Goal: Task Accomplishment & Management: Use online tool/utility

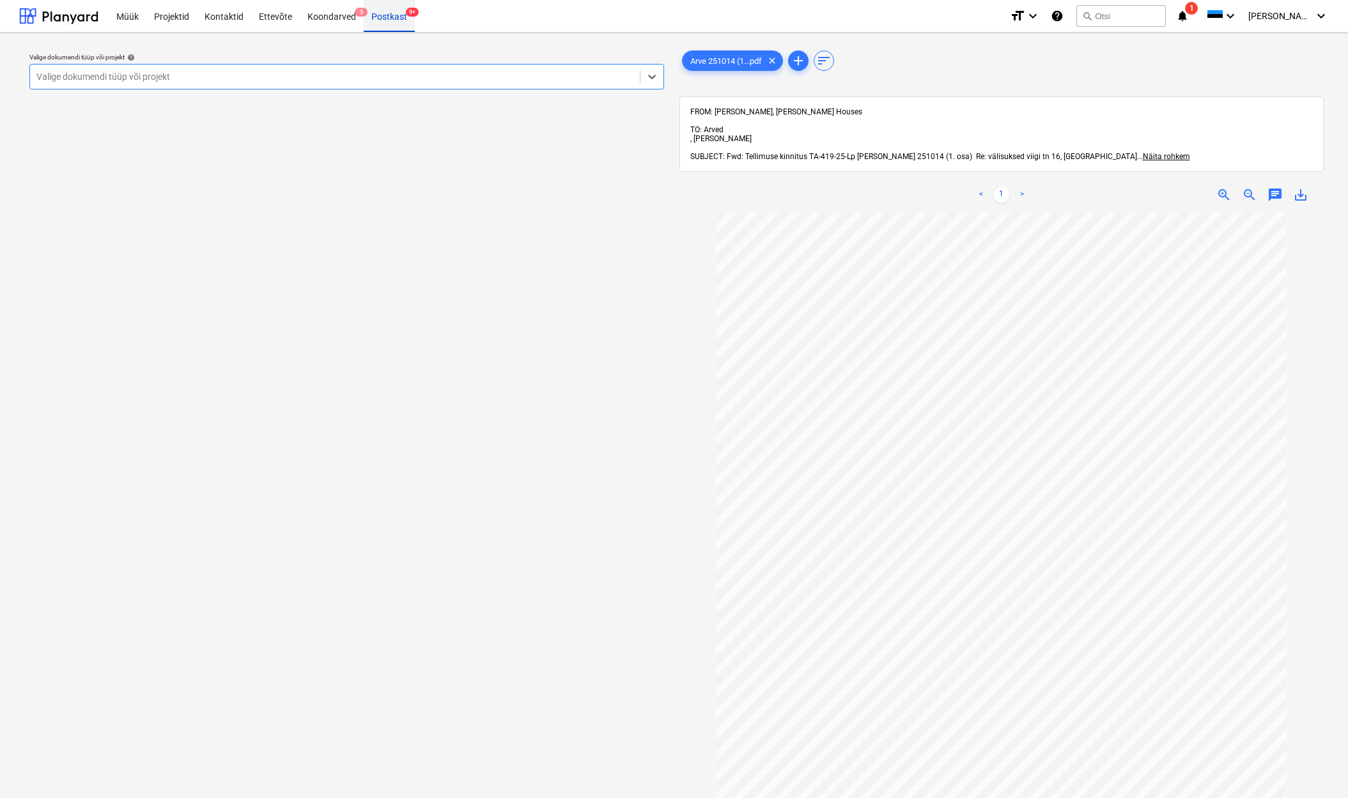
click at [394, 16] on div "Postkast 9+" at bounding box center [389, 15] width 51 height 33
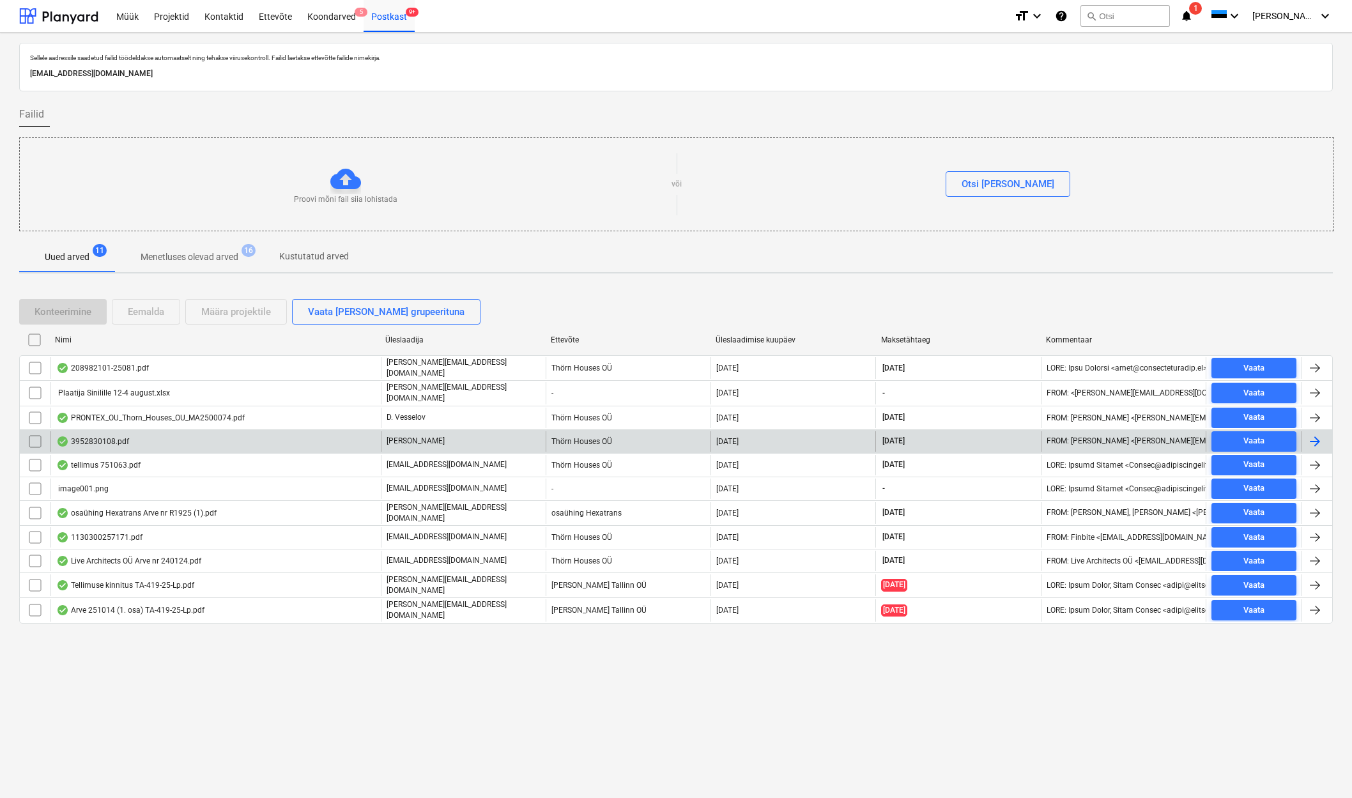
click at [126, 437] on div "3952830108.pdf" at bounding box center [92, 441] width 73 height 10
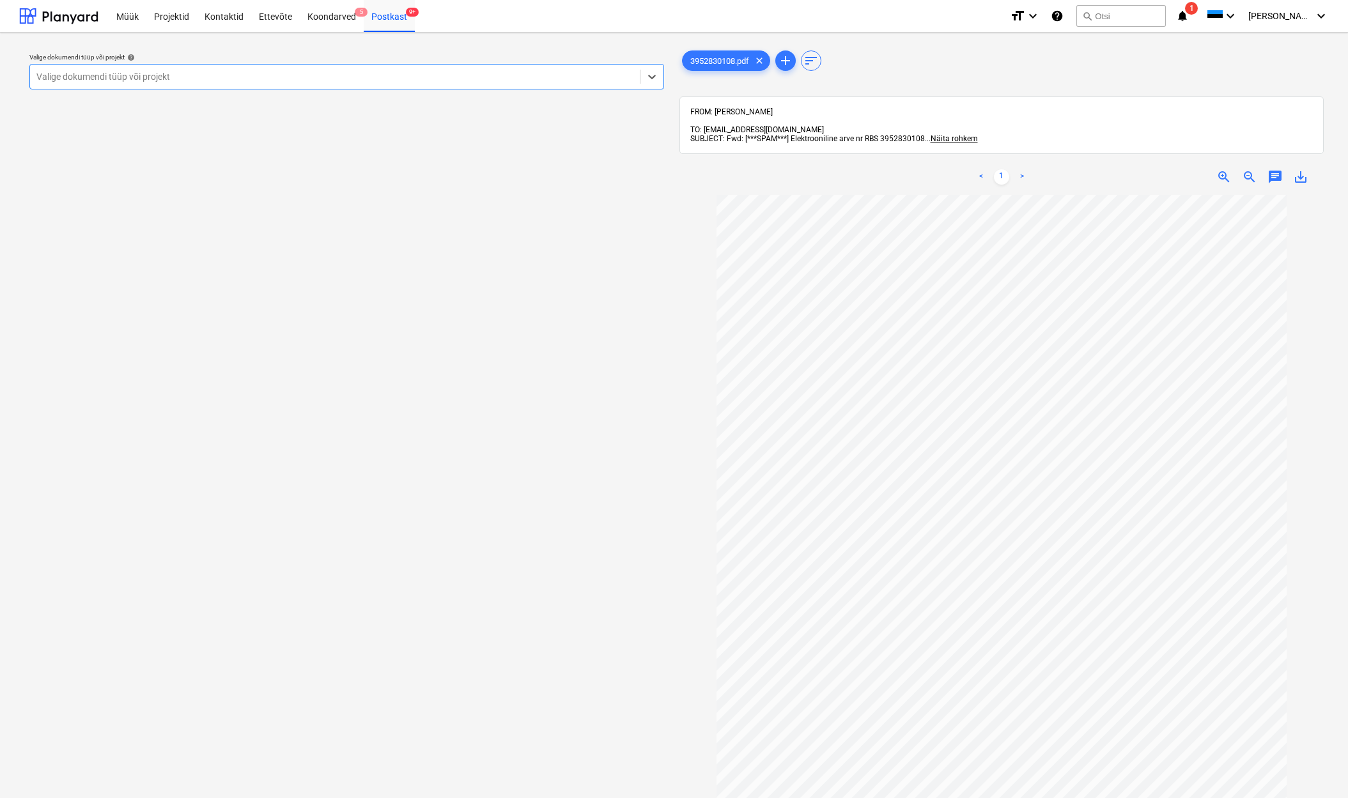
click at [155, 81] on div "Valige dokumendi tüüp või projekt" at bounding box center [334, 77] width 597 height 10
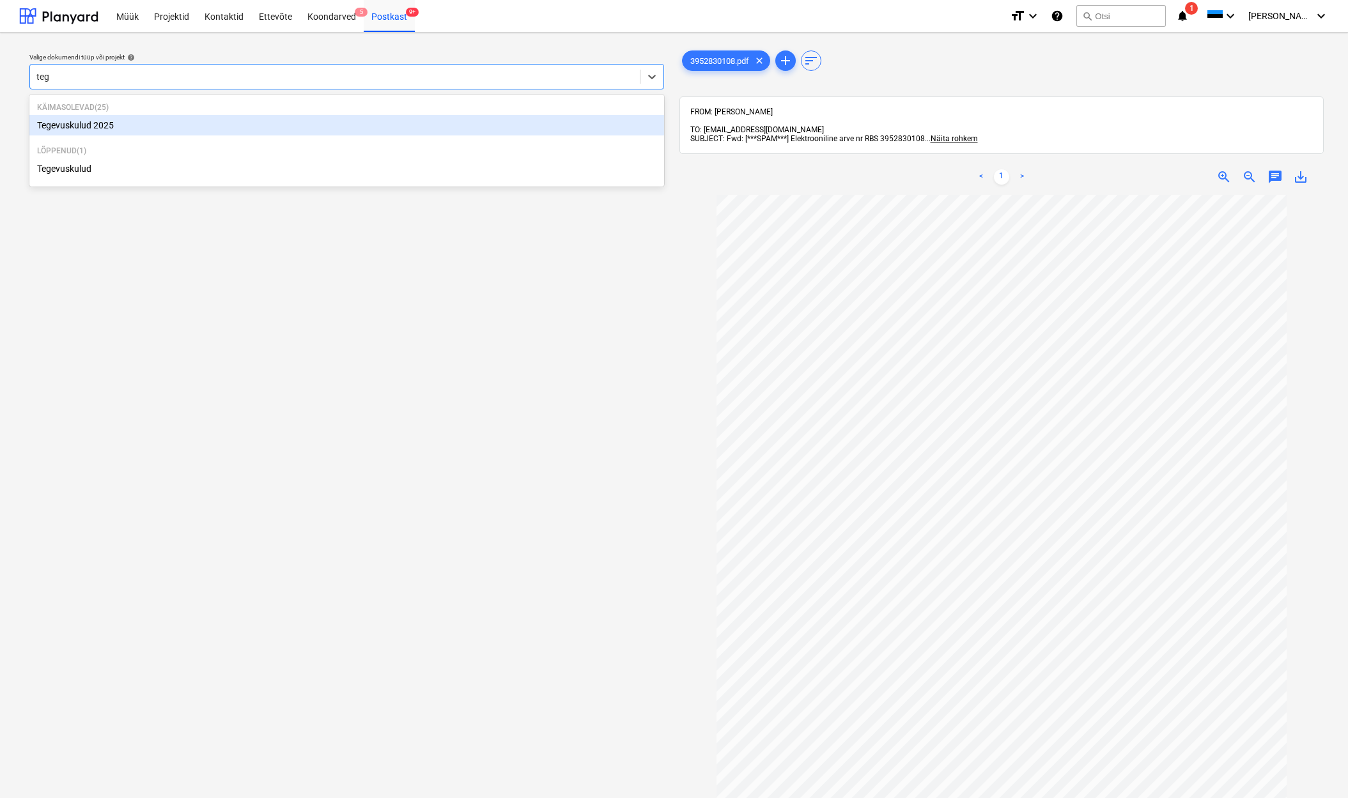
type input "tege"
click at [98, 127] on div "Tegevuskulud 2025" at bounding box center [346, 125] width 635 height 20
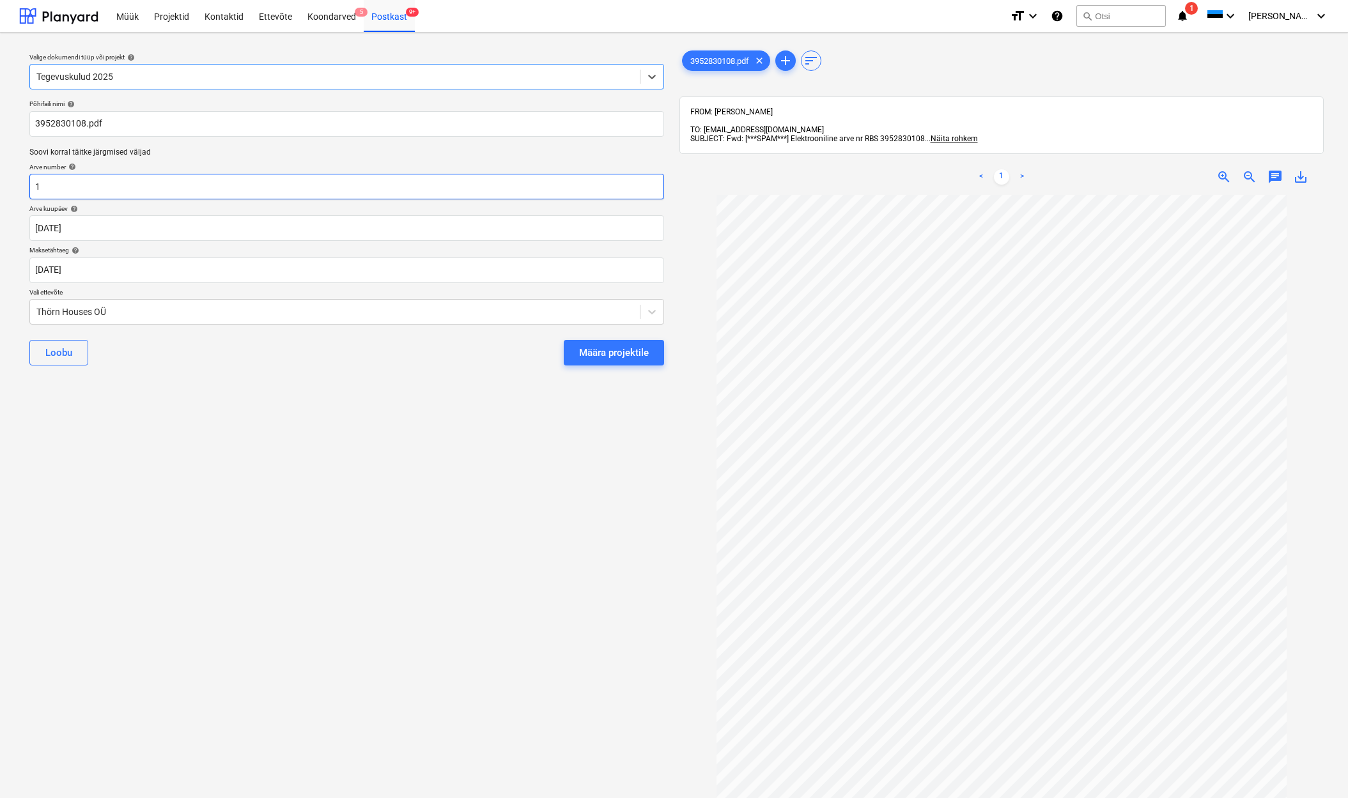
click at [93, 187] on input "1" at bounding box center [346, 187] width 635 height 26
type input "RBS3952830108"
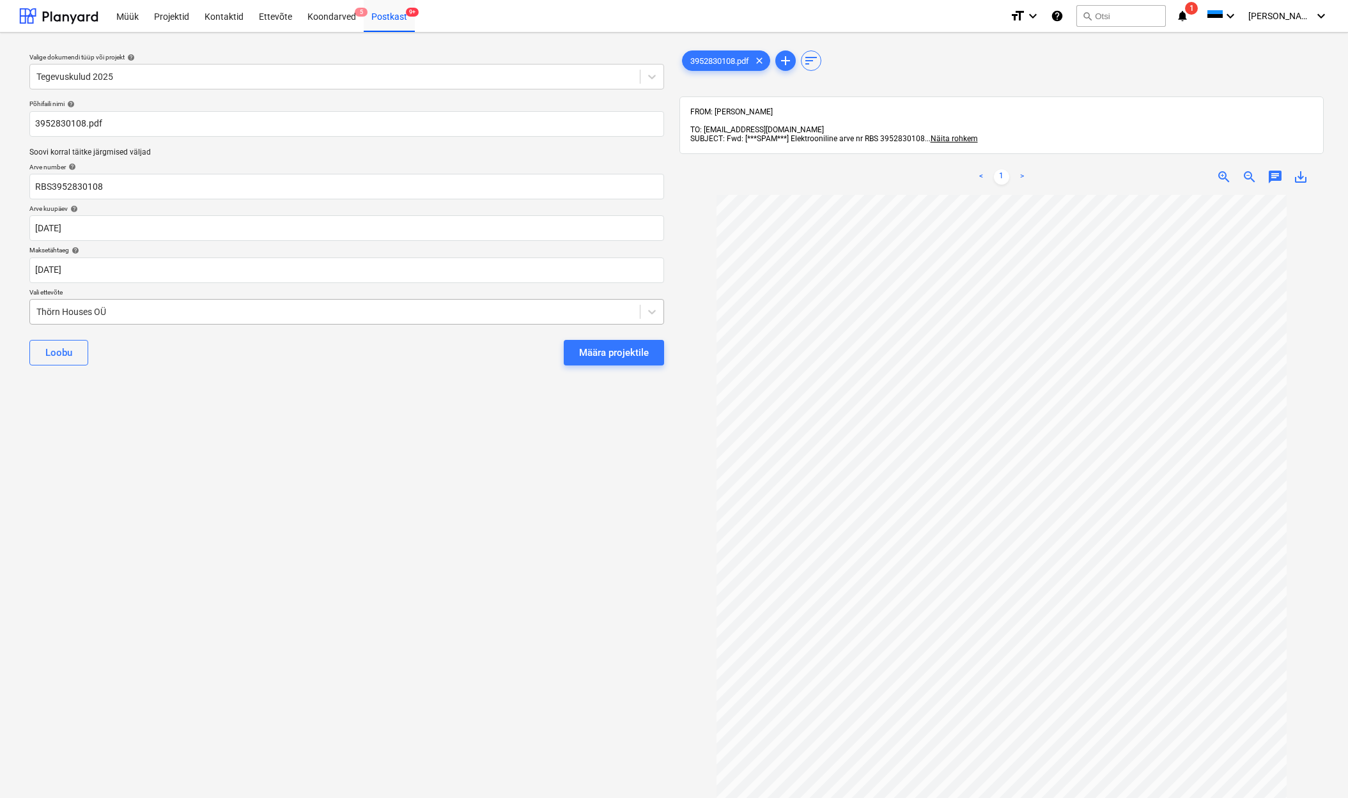
click at [35, 311] on div "Thörn Houses OÜ" at bounding box center [335, 312] width 610 height 18
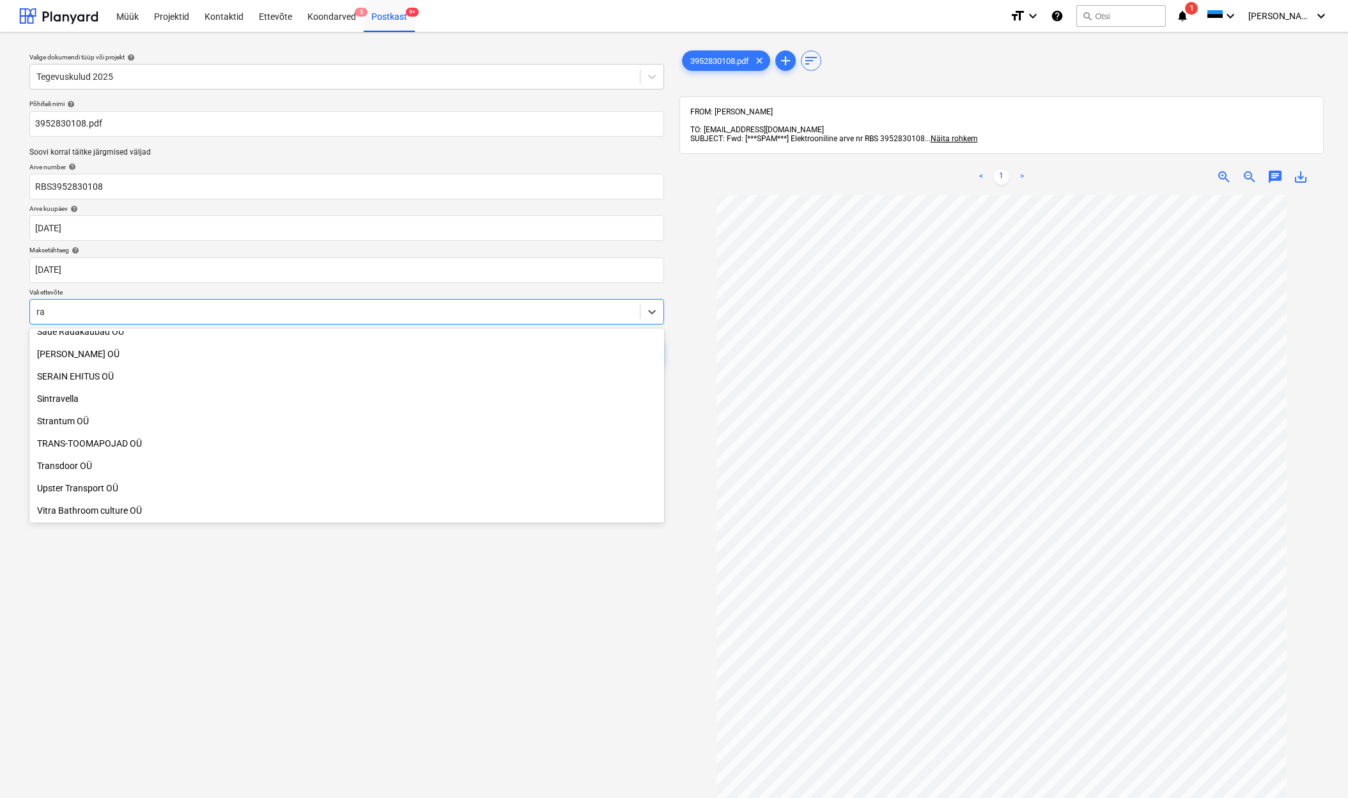
scroll to position [837, 0]
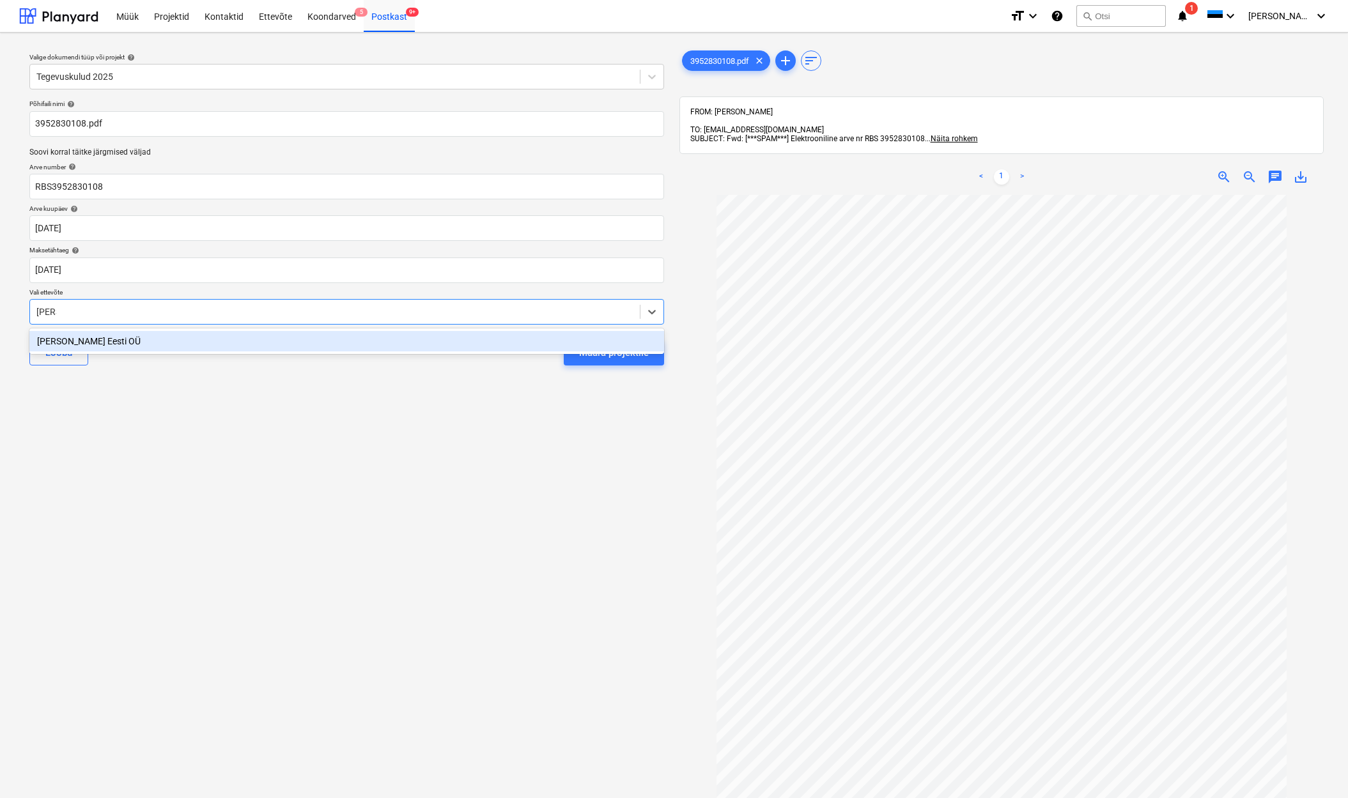
type input "[PERSON_NAME]"
click at [70, 346] on div "[PERSON_NAME] Eesti OÜ" at bounding box center [346, 341] width 635 height 20
click at [626, 344] on div "Määra projektile" at bounding box center [614, 352] width 70 height 17
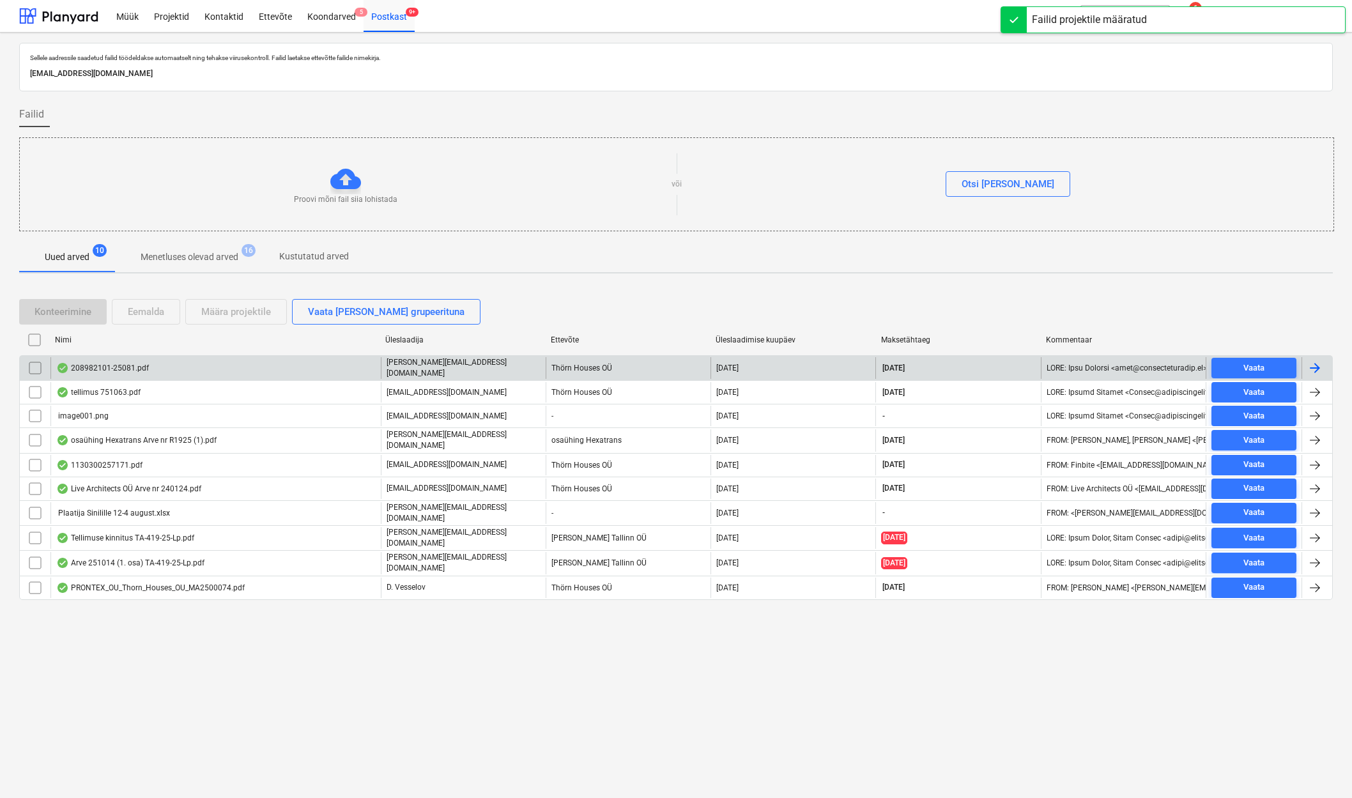
click at [131, 367] on div "208982101-25081.pdf" at bounding box center [102, 368] width 93 height 10
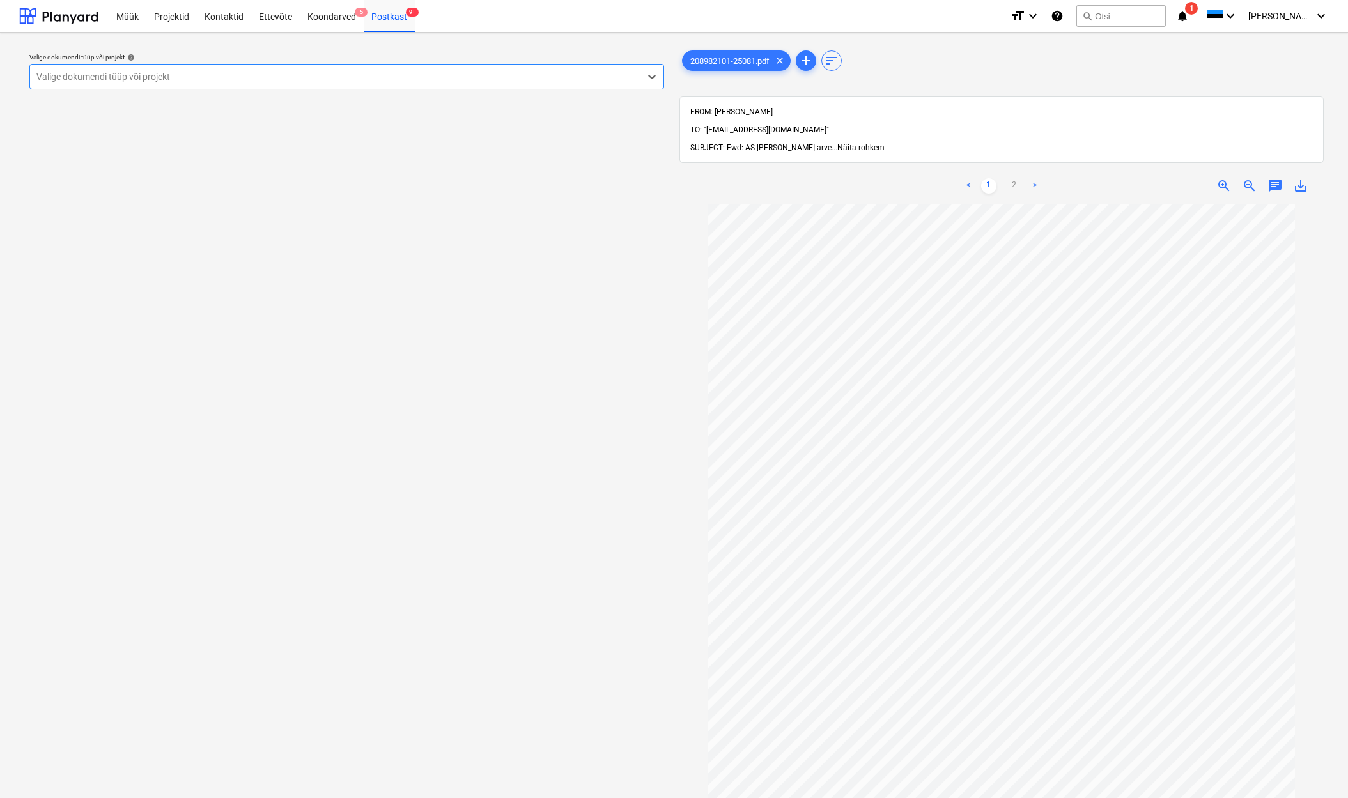
click at [144, 72] on div "Valige dokumendi tüüp või projekt" at bounding box center [334, 77] width 597 height 10
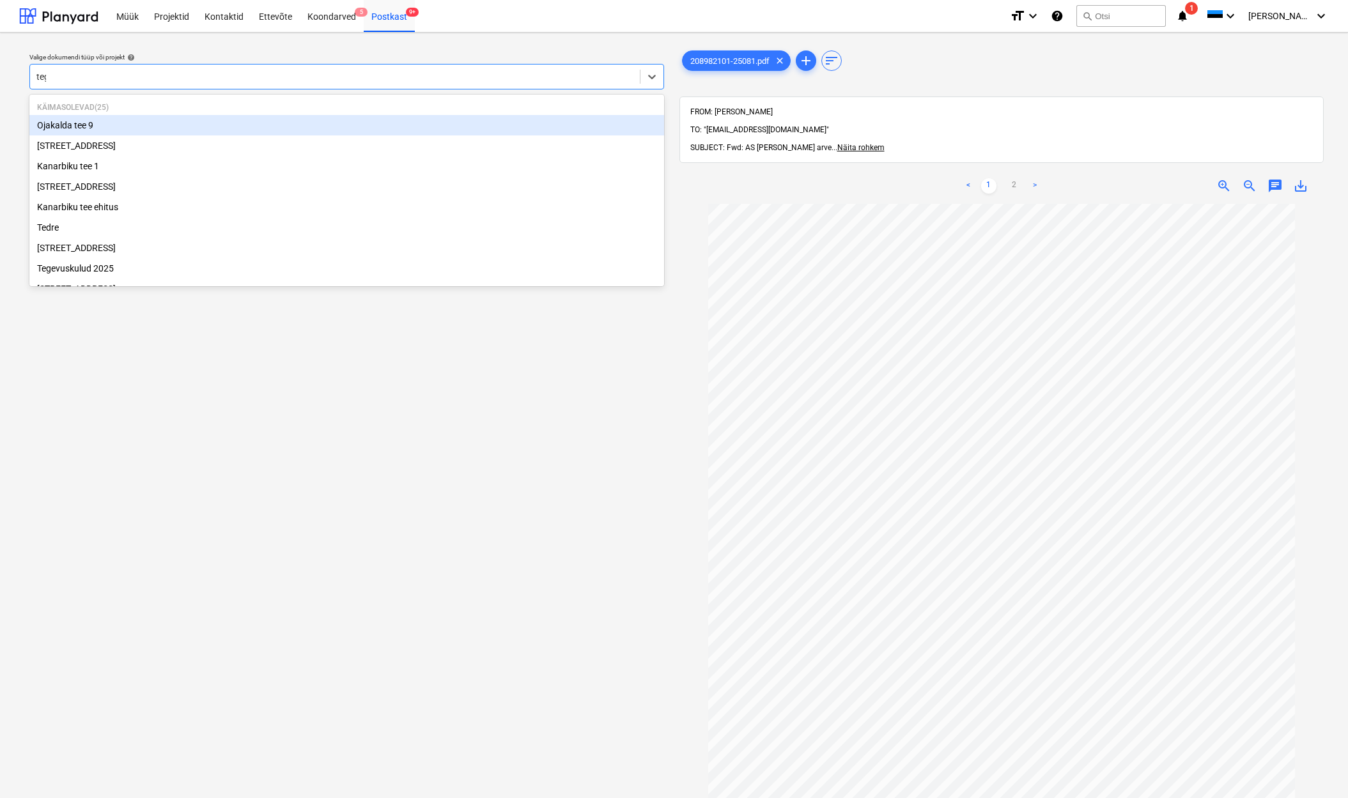
type input "tege"
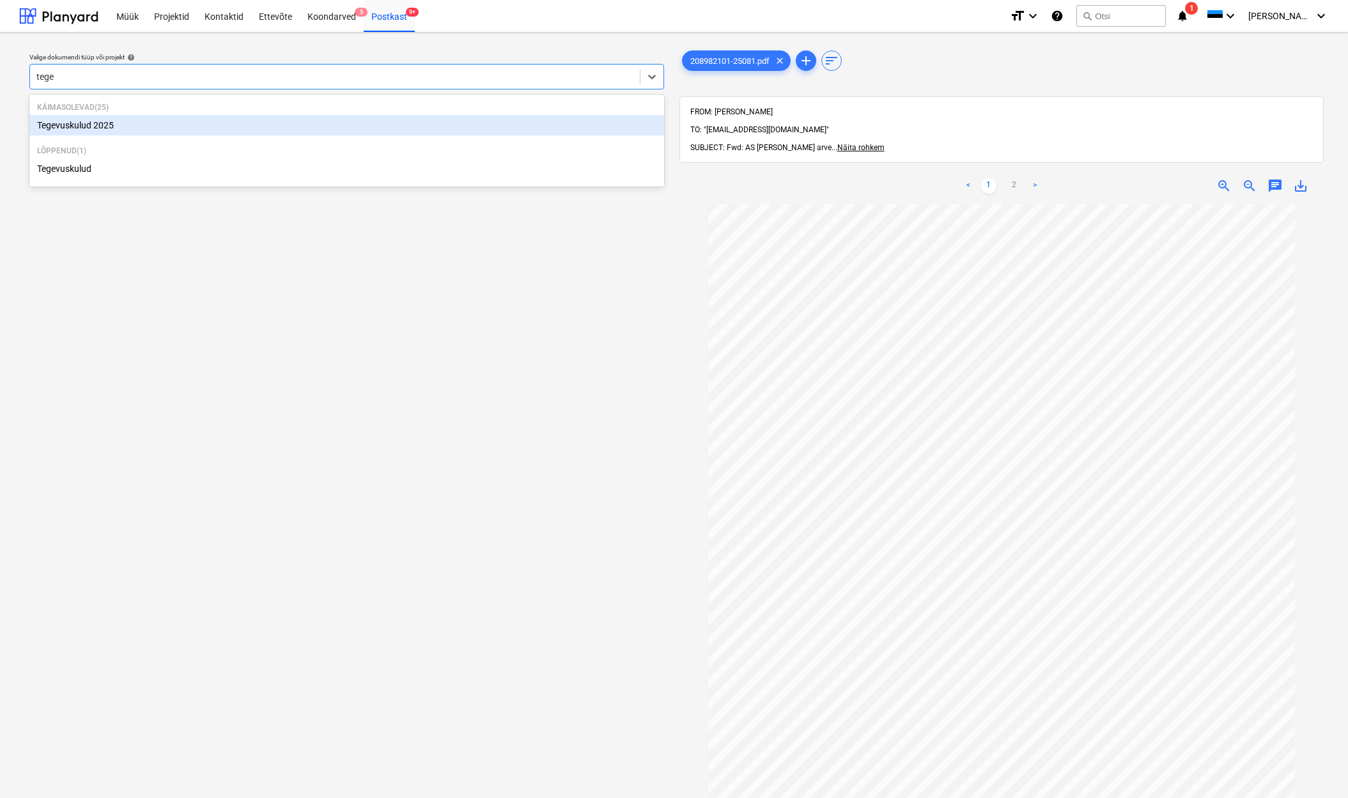
click at [98, 127] on div "Tegevuskulud 2025" at bounding box center [346, 125] width 635 height 20
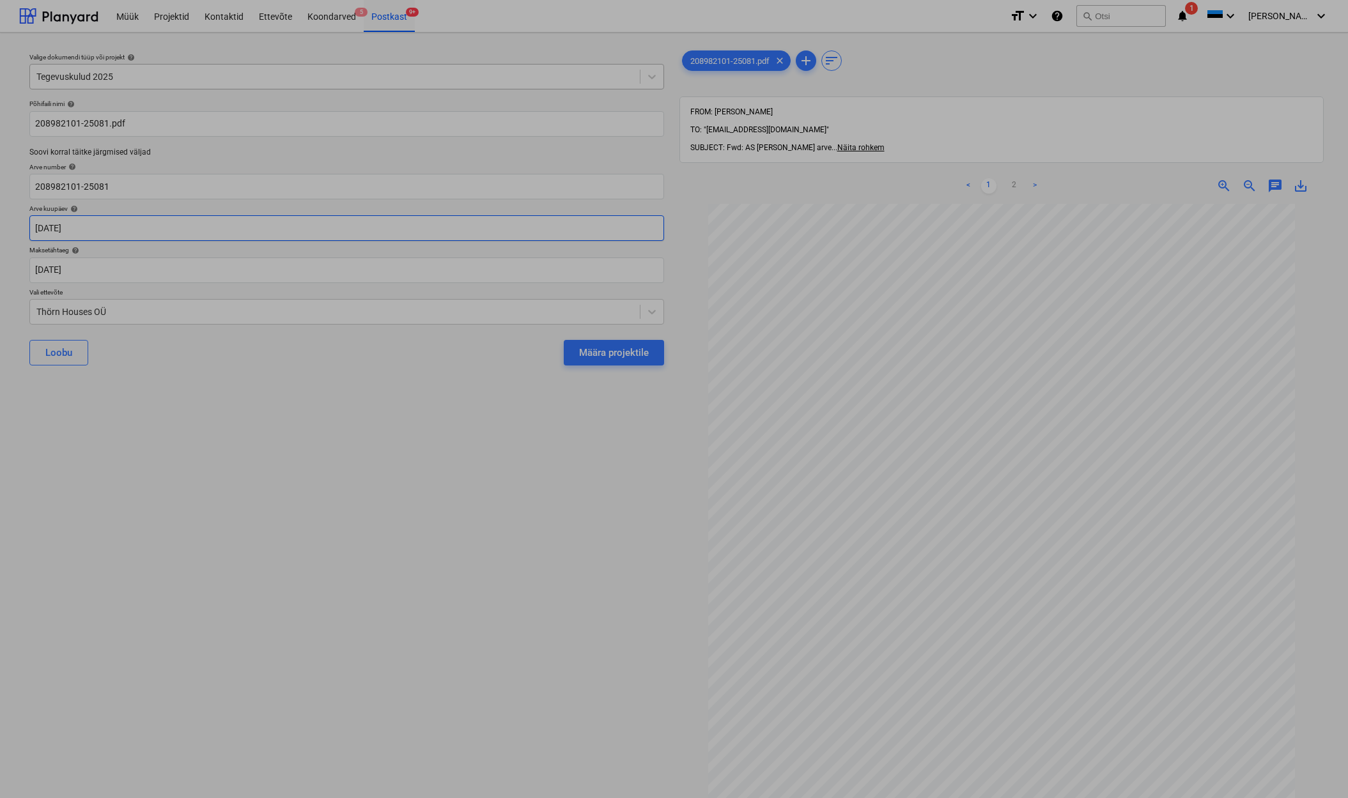
click at [41, 230] on body "Müük Projektid Kontaktid Ettevõte Koondarved 5 Postkast 9+ format_size keyboard…" at bounding box center [674, 399] width 1348 height 798
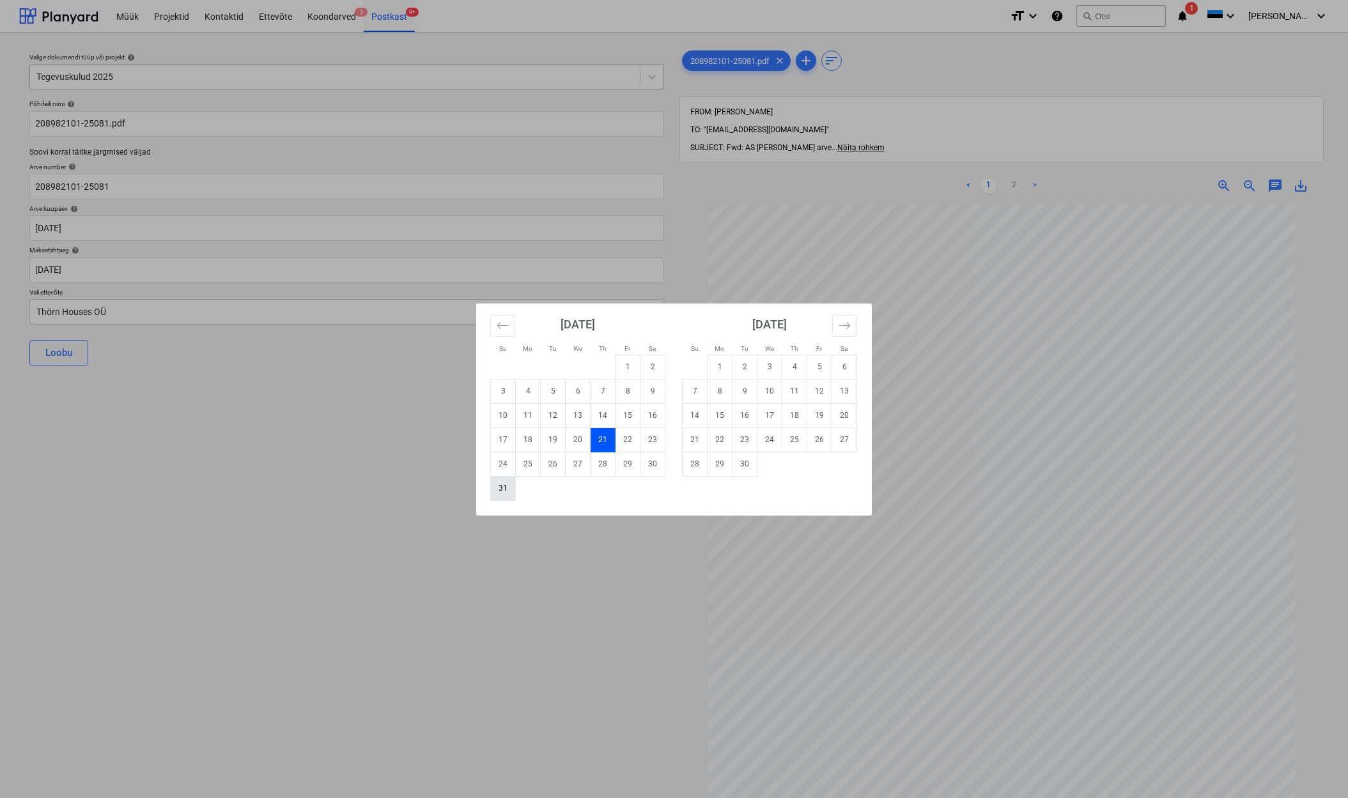
click at [500, 488] on td "31" at bounding box center [503, 488] width 25 height 24
type input "[DATE]"
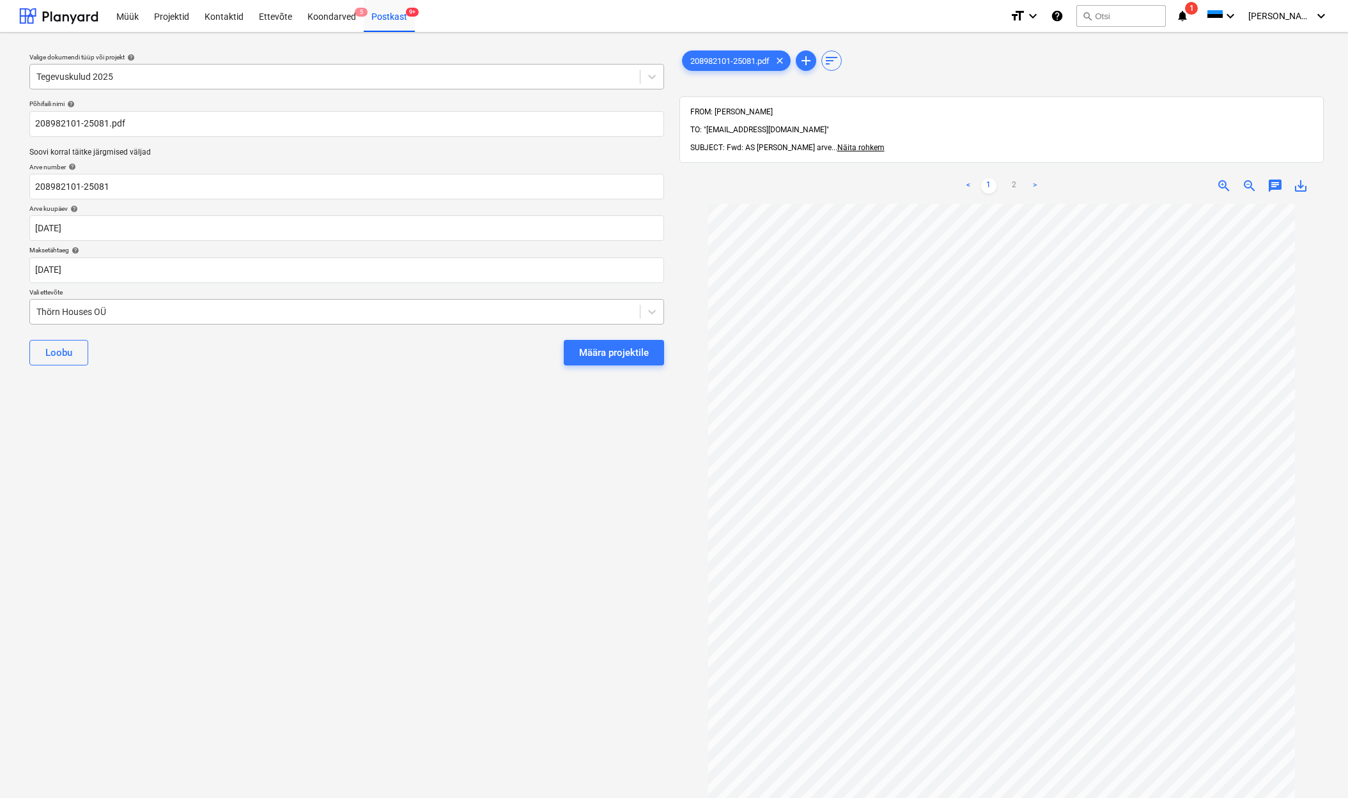
click at [34, 311] on div "Thörn Houses OÜ" at bounding box center [335, 312] width 610 height 18
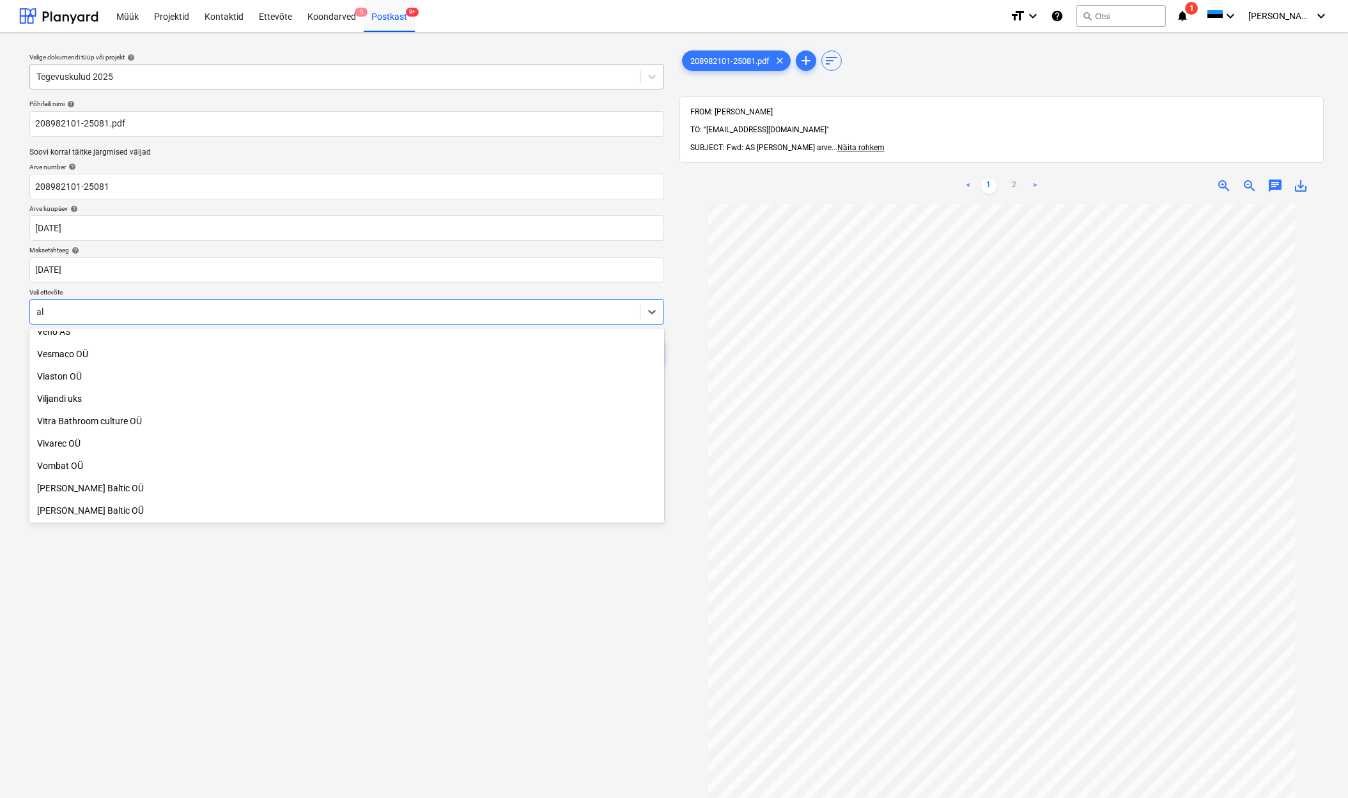
scroll to position [390, 0]
type input "ale"
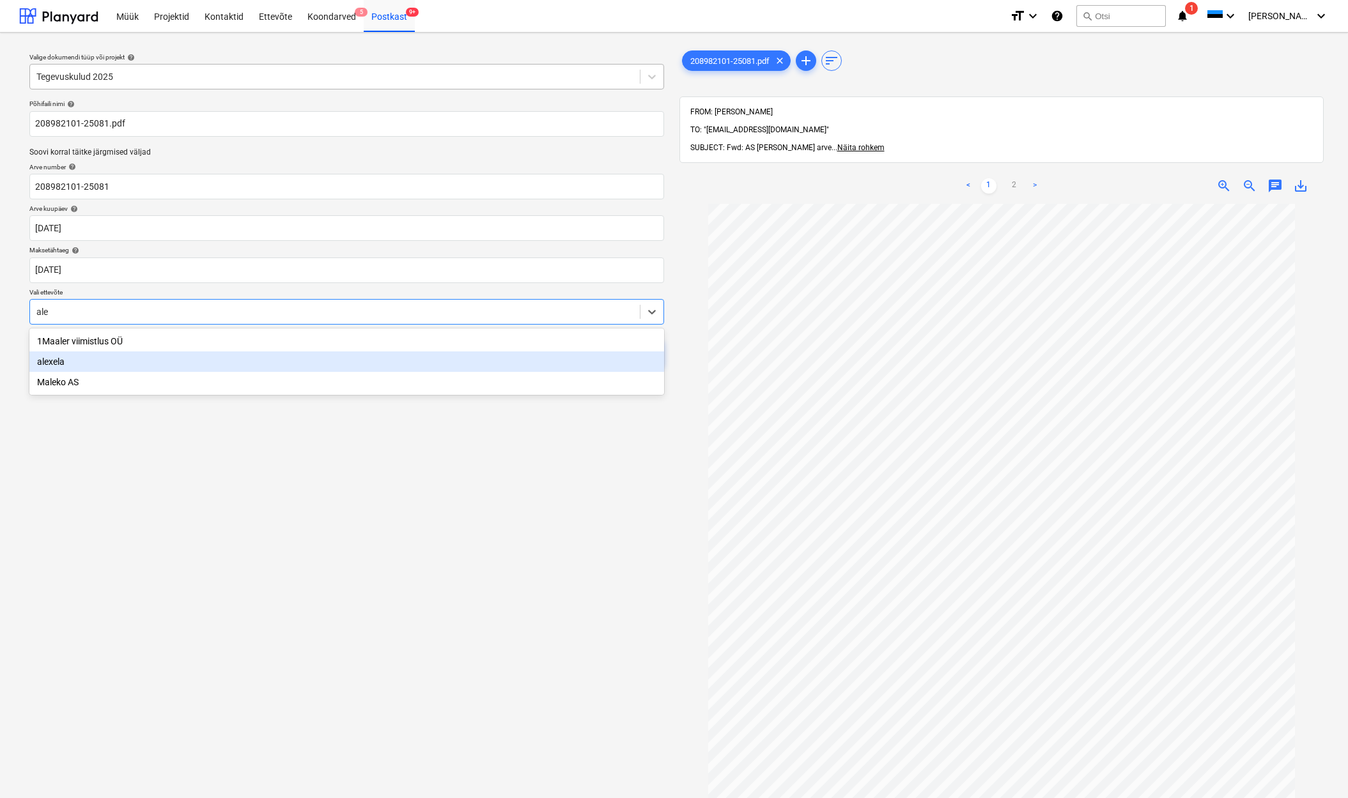
click at [54, 363] on div "alexela" at bounding box center [346, 361] width 635 height 20
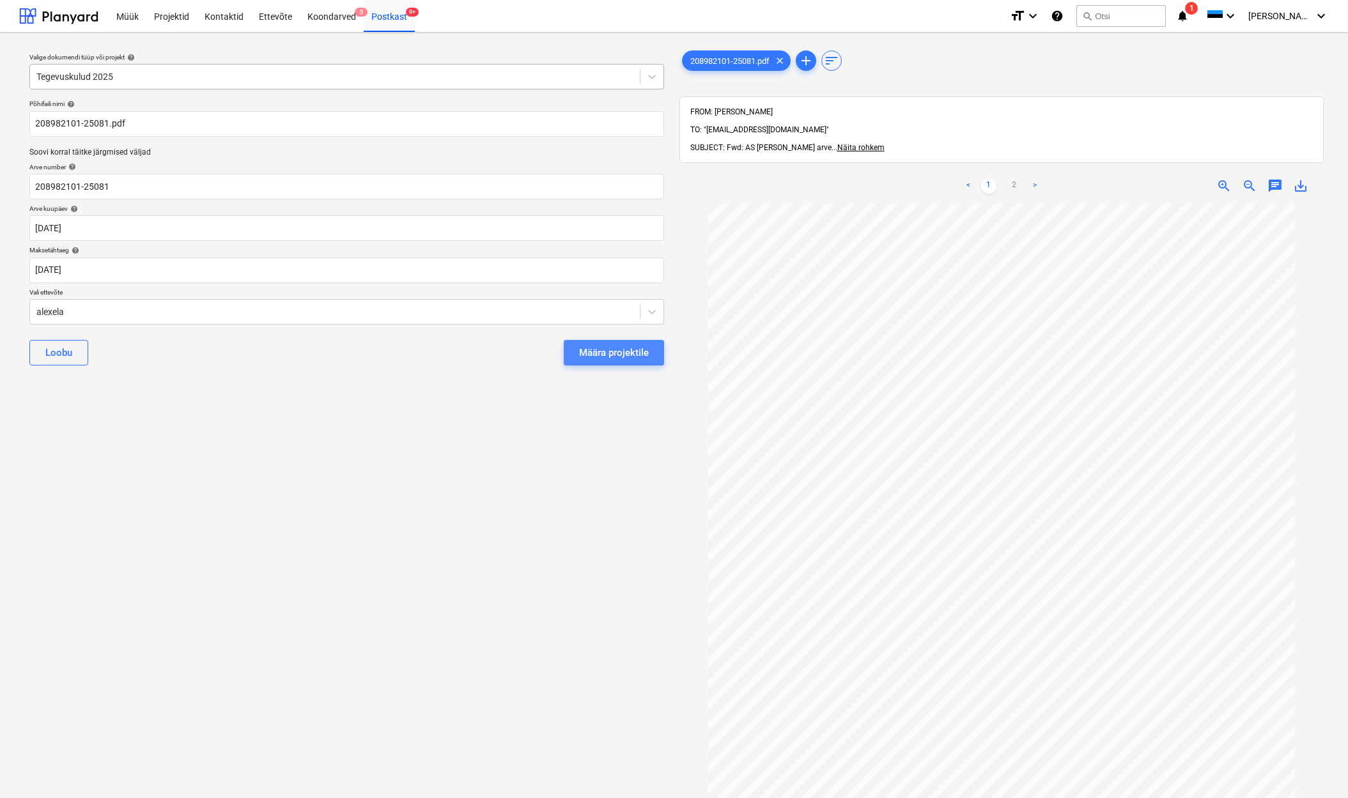
click at [613, 353] on div "Määra projektile" at bounding box center [614, 352] width 70 height 17
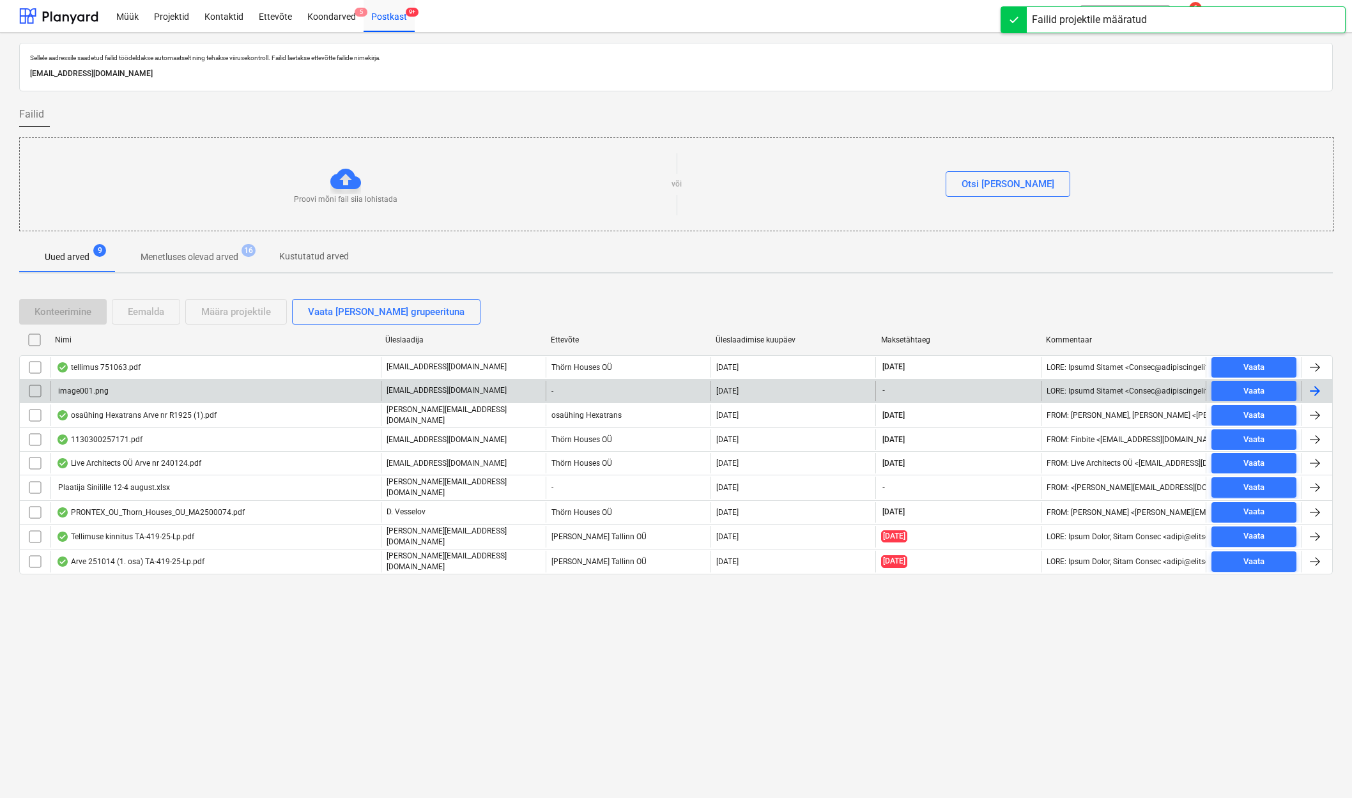
click at [97, 387] on div "image001.png" at bounding box center [82, 391] width 52 height 9
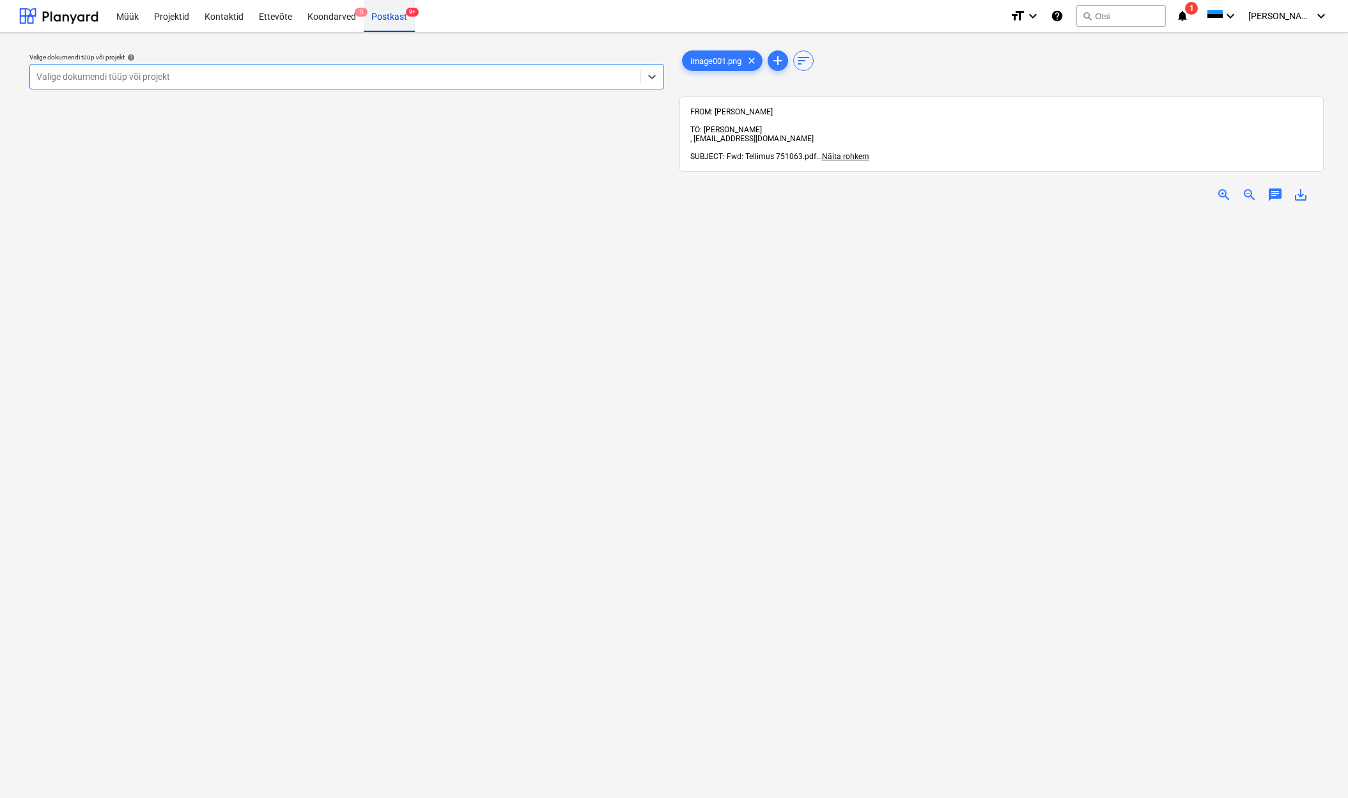
click at [387, 15] on div "Postkast 9+" at bounding box center [389, 15] width 51 height 33
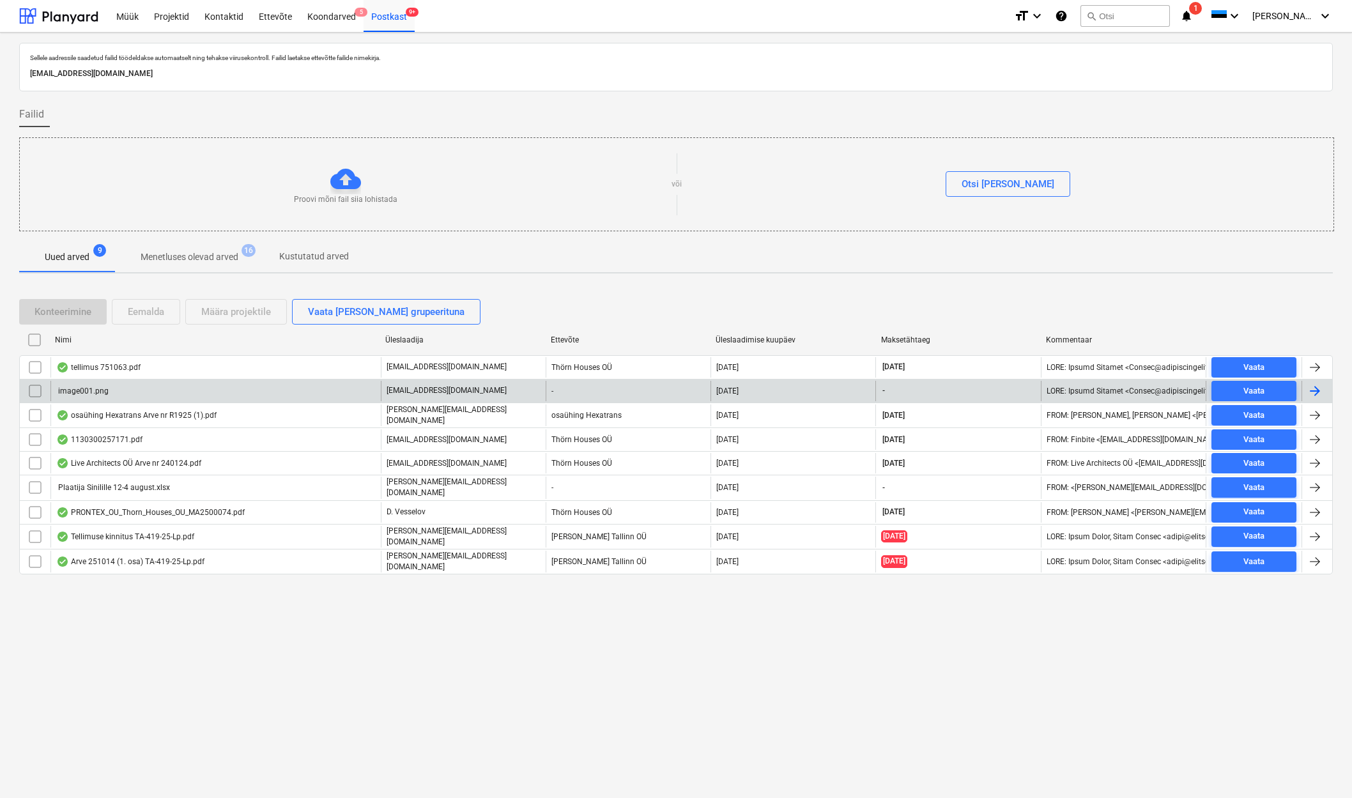
click at [34, 387] on input "checkbox" at bounding box center [35, 391] width 20 height 20
click at [143, 314] on div "Eemalda" at bounding box center [146, 312] width 36 height 17
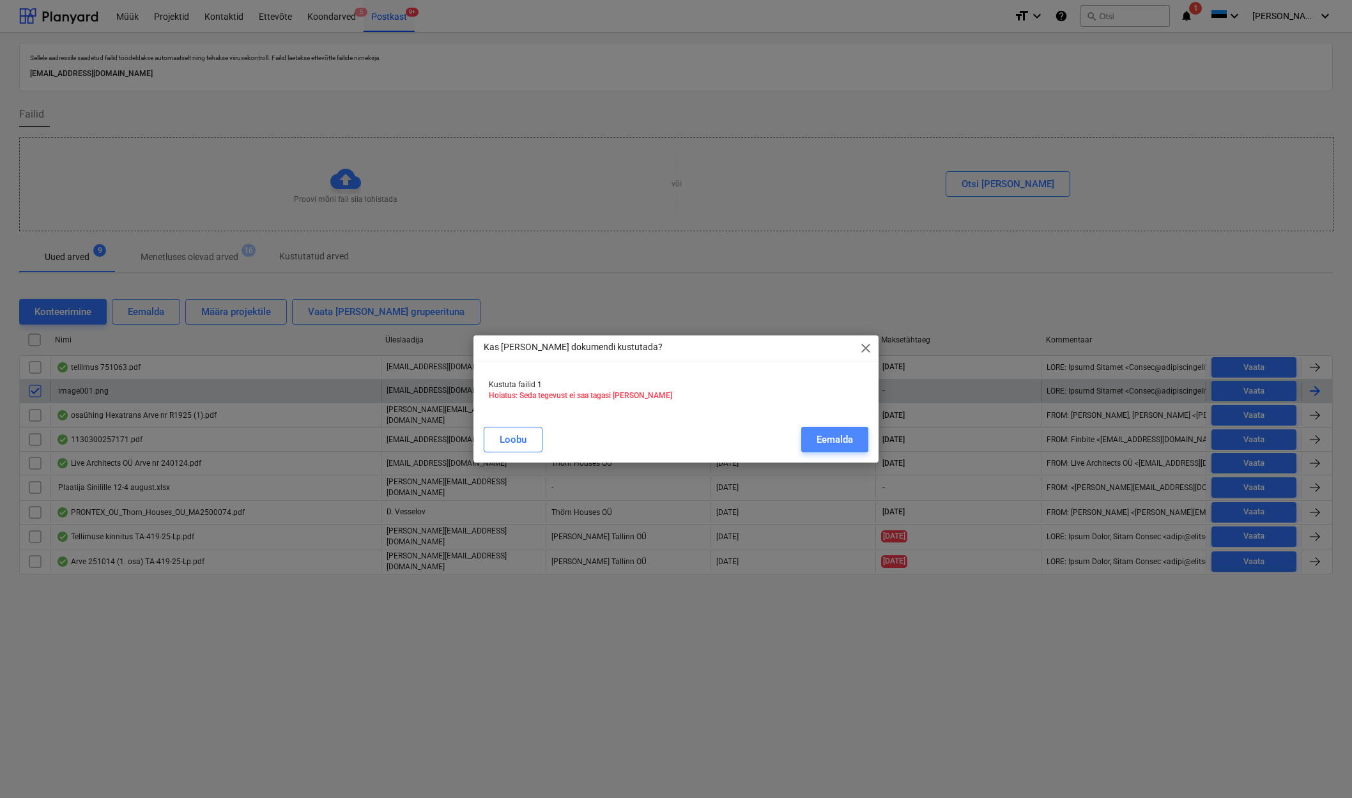
click at [831, 441] on div "Eemalda" at bounding box center [835, 439] width 36 height 17
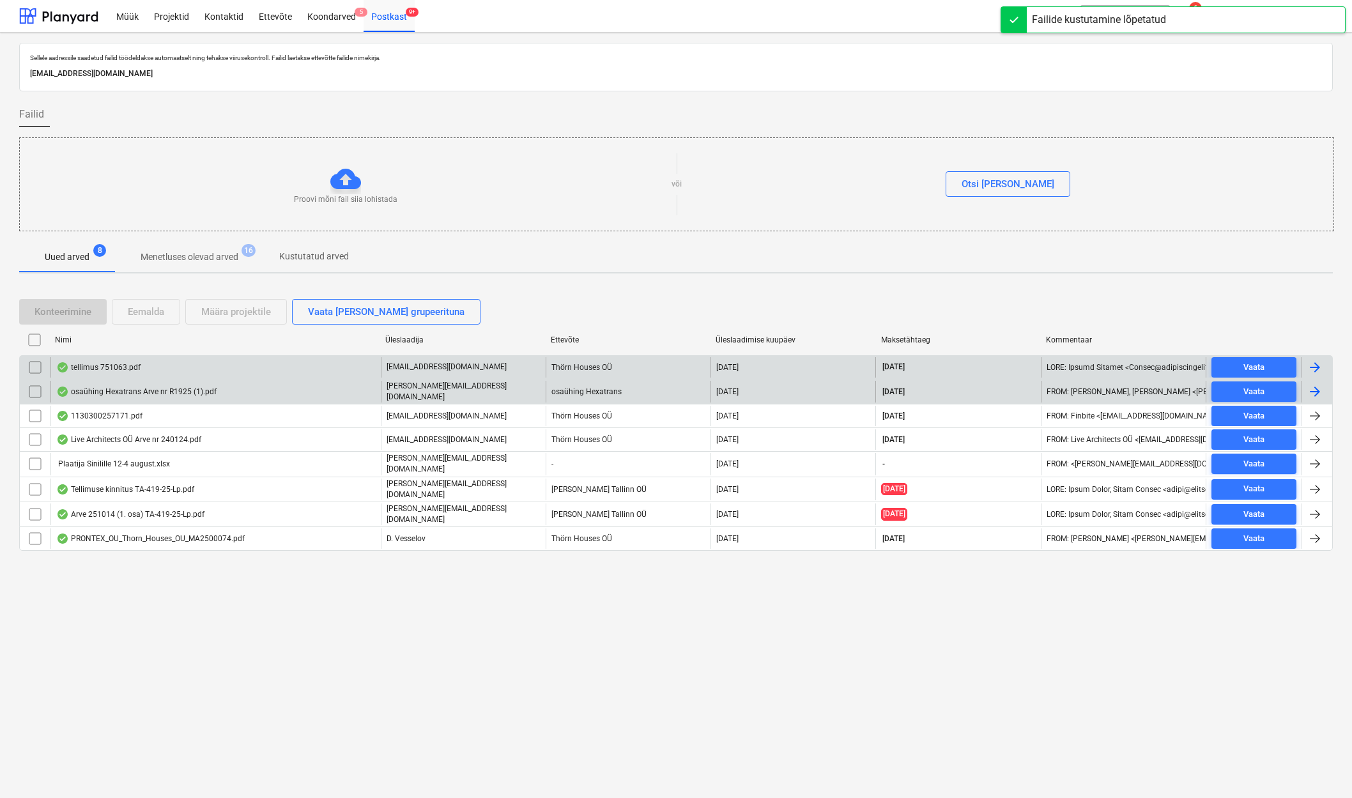
click at [107, 370] on div "tellimus 751063.pdf" at bounding box center [98, 367] width 84 height 10
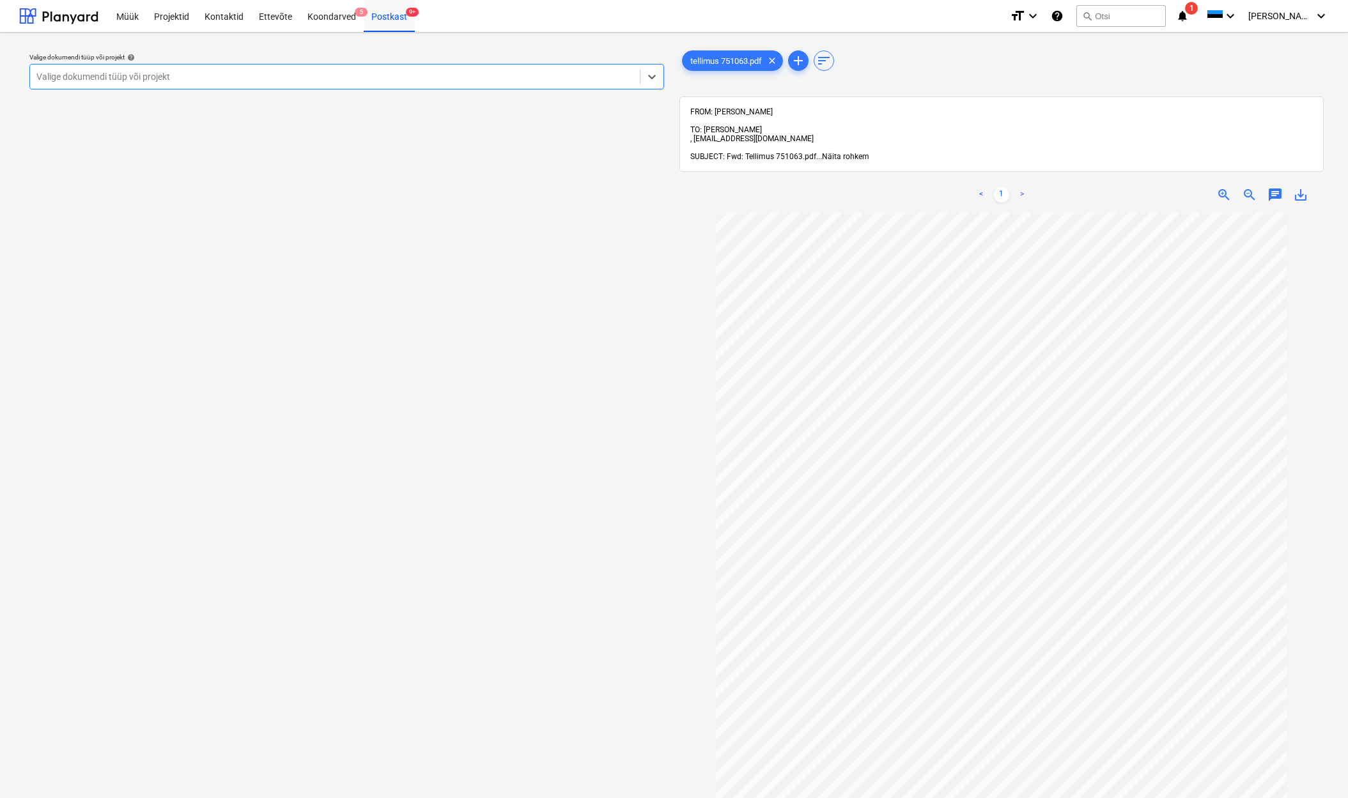
click at [838, 152] on span "Näita rohkem" at bounding box center [845, 156] width 47 height 9
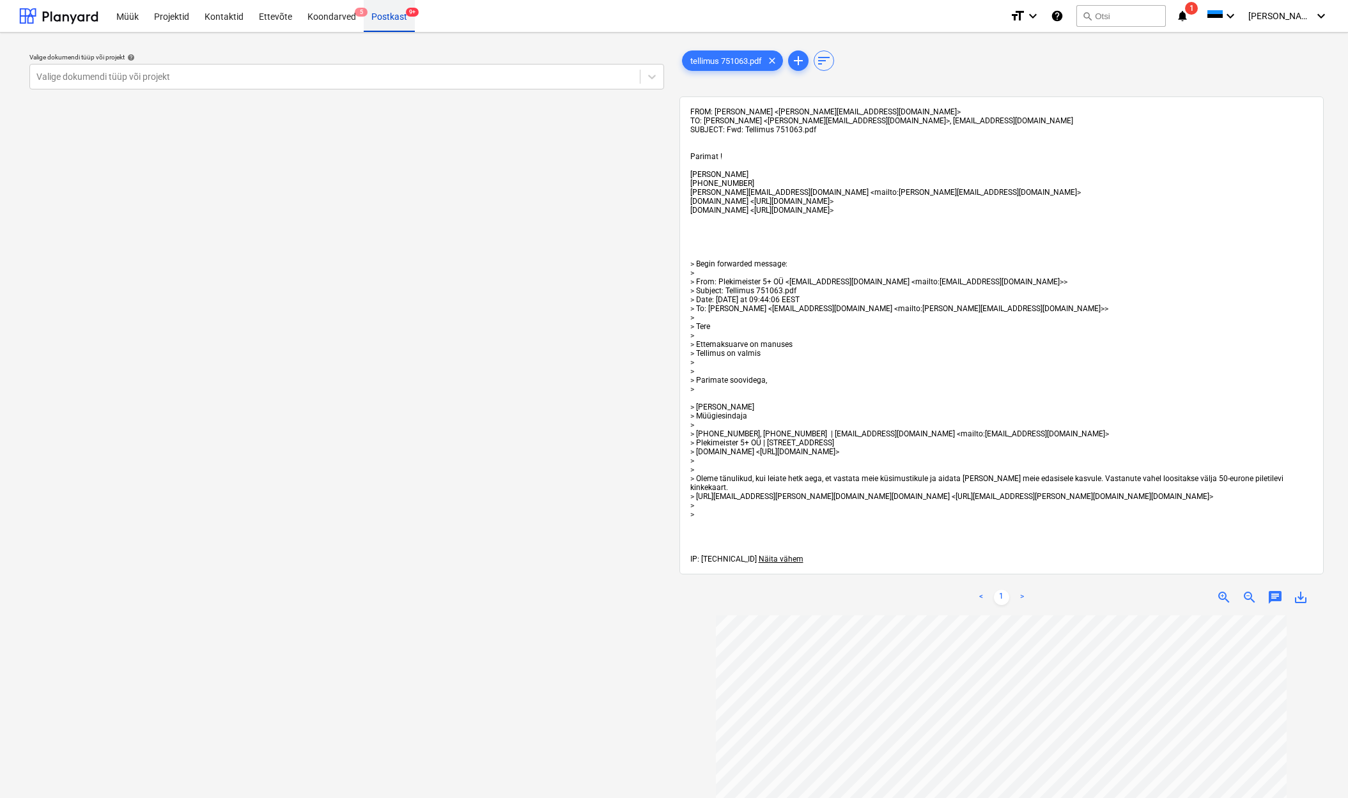
click at [385, 15] on div "Postkast 9+" at bounding box center [389, 15] width 51 height 33
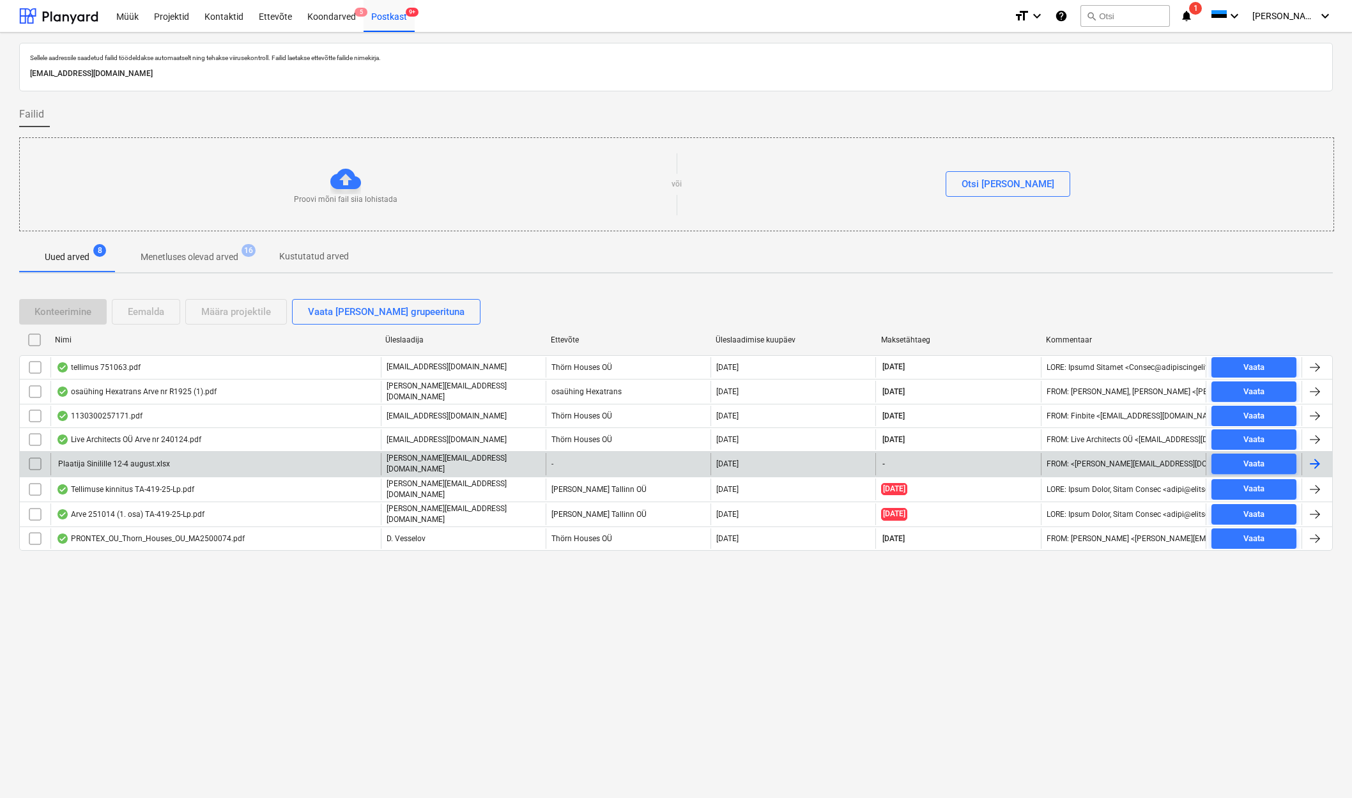
click at [111, 465] on div "Plaatija Sinilille 12-4 august.xlsx" at bounding box center [113, 464] width 114 height 9
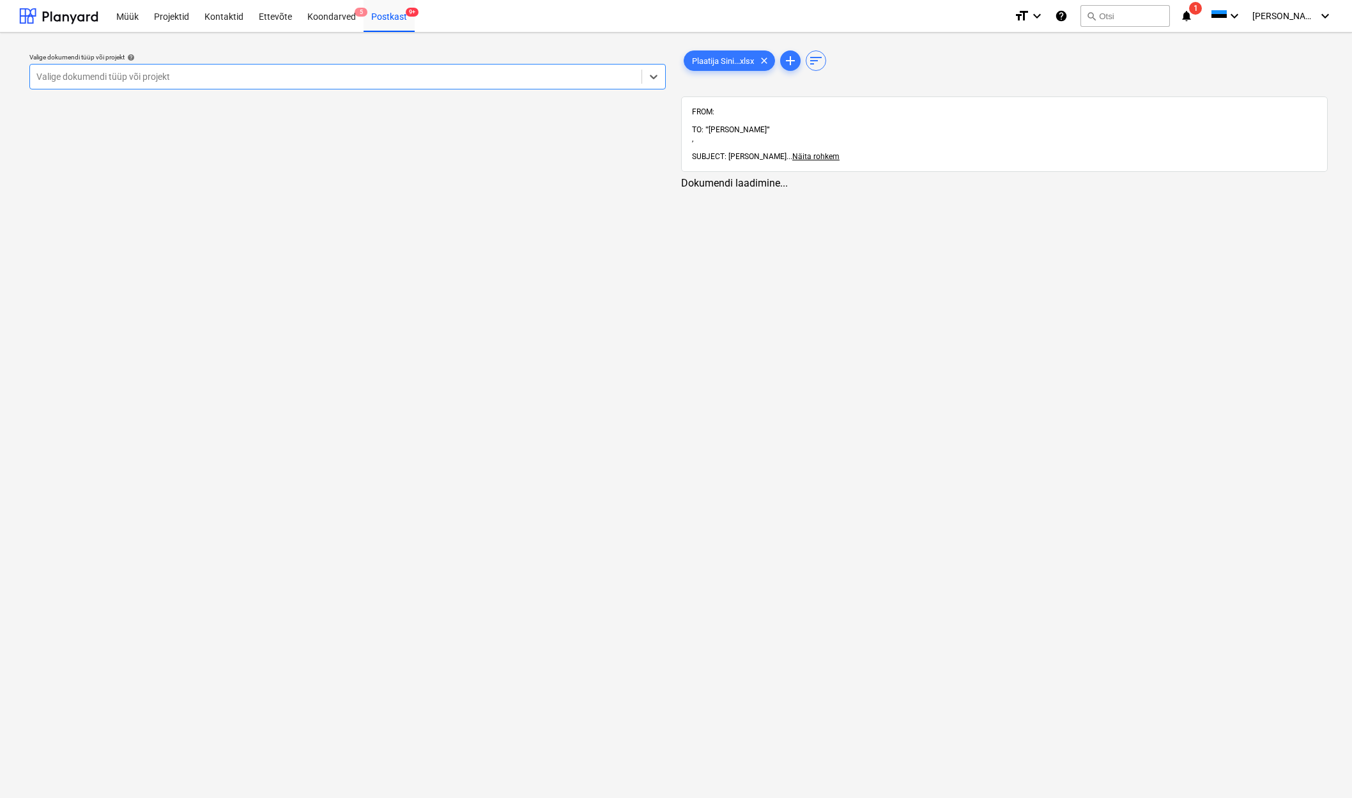
click at [105, 82] on div at bounding box center [335, 76] width 599 height 13
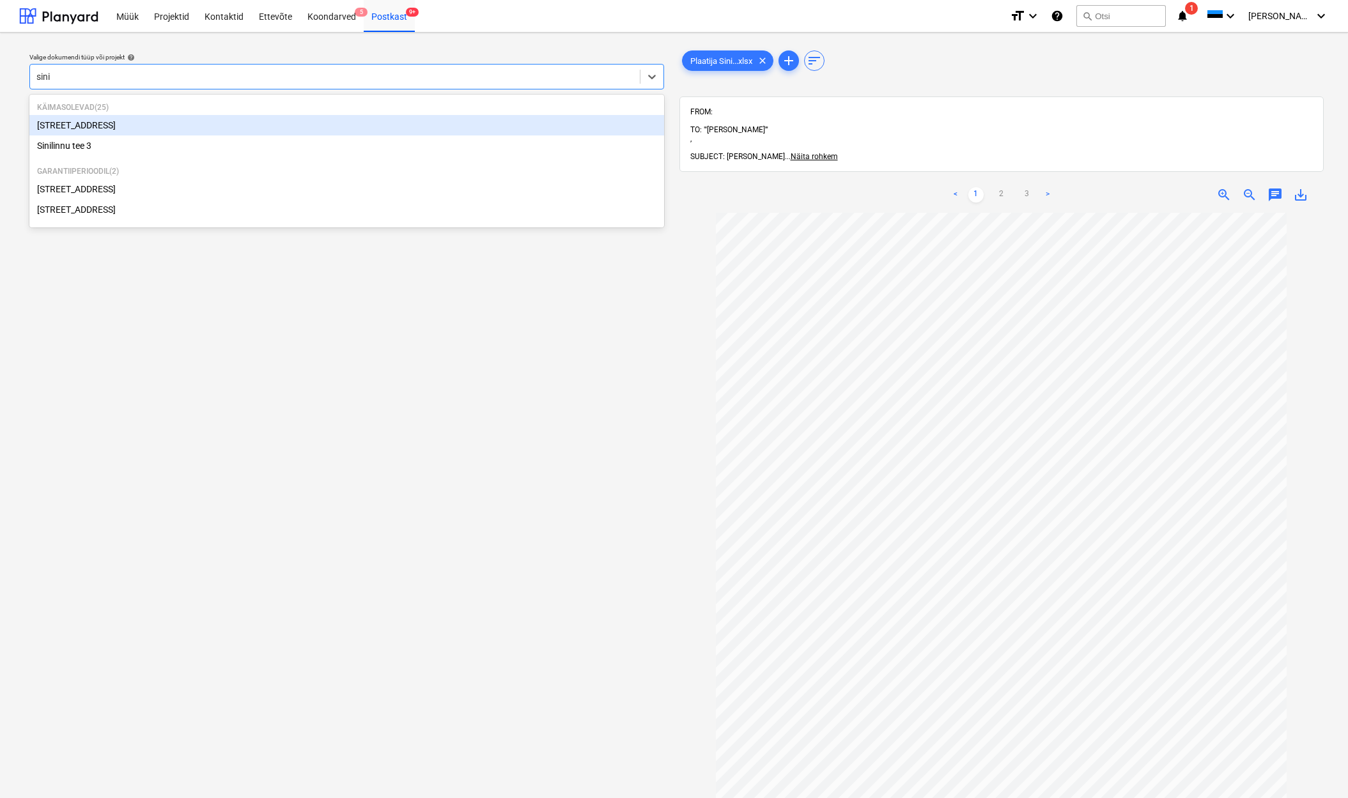
type input "sinil"
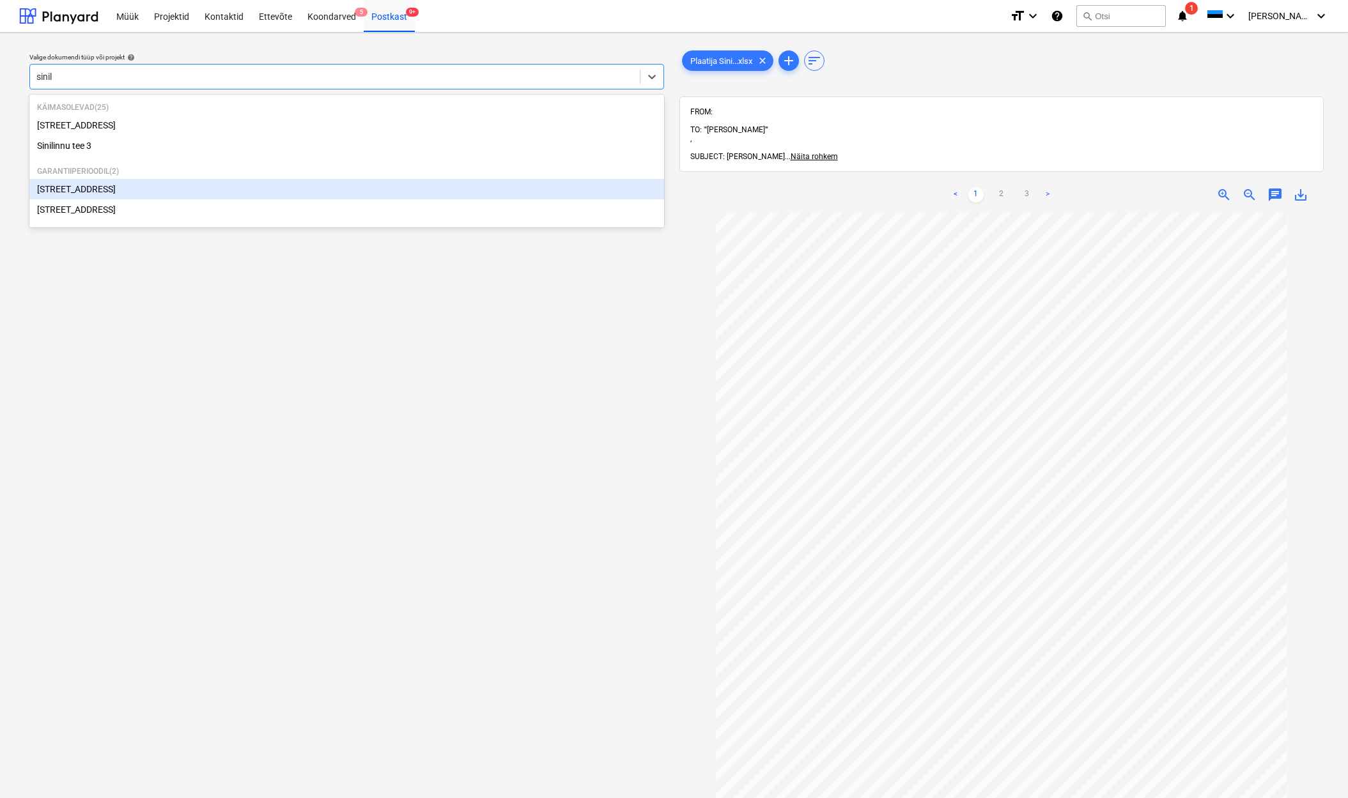
click at [85, 191] on div "[STREET_ADDRESS]" at bounding box center [346, 189] width 635 height 20
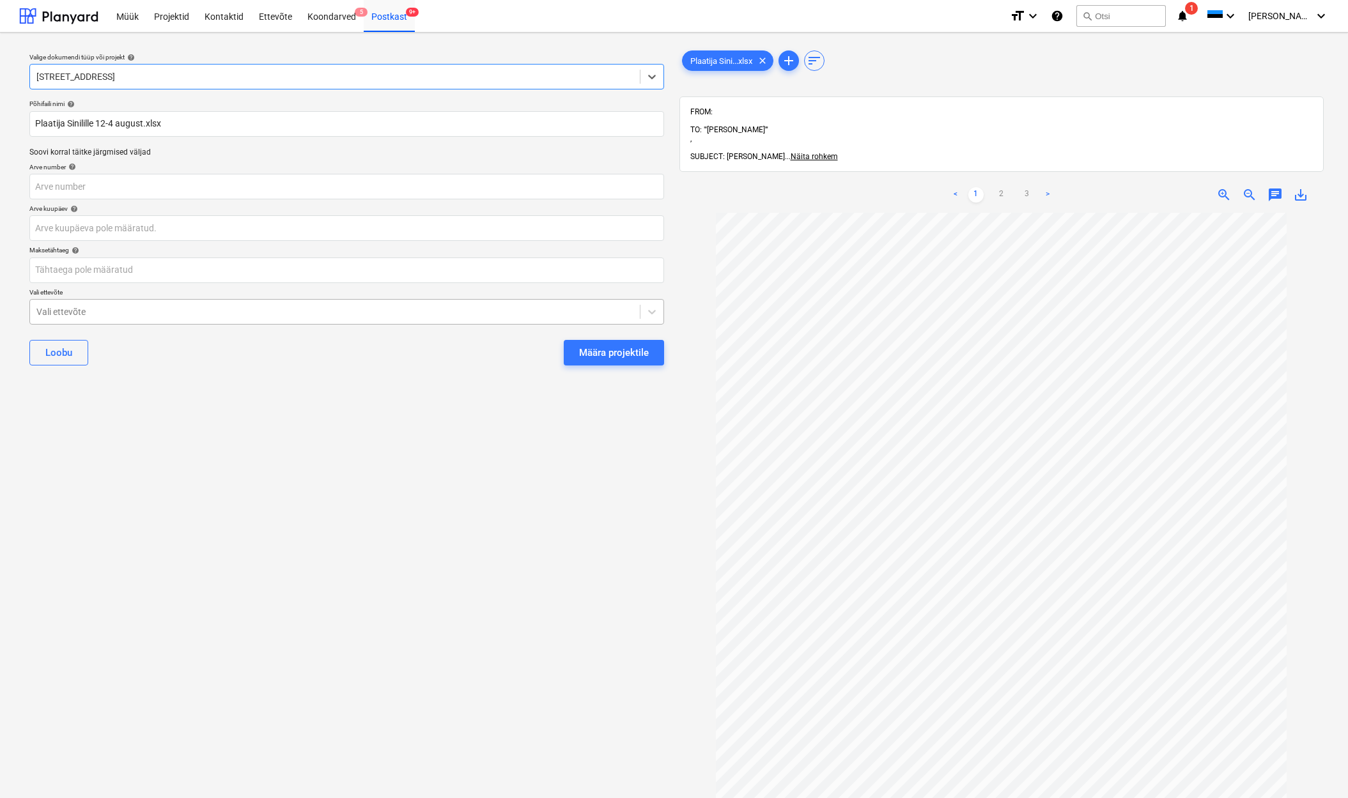
click at [40, 309] on div "Vali ettevõte" at bounding box center [334, 312] width 597 height 10
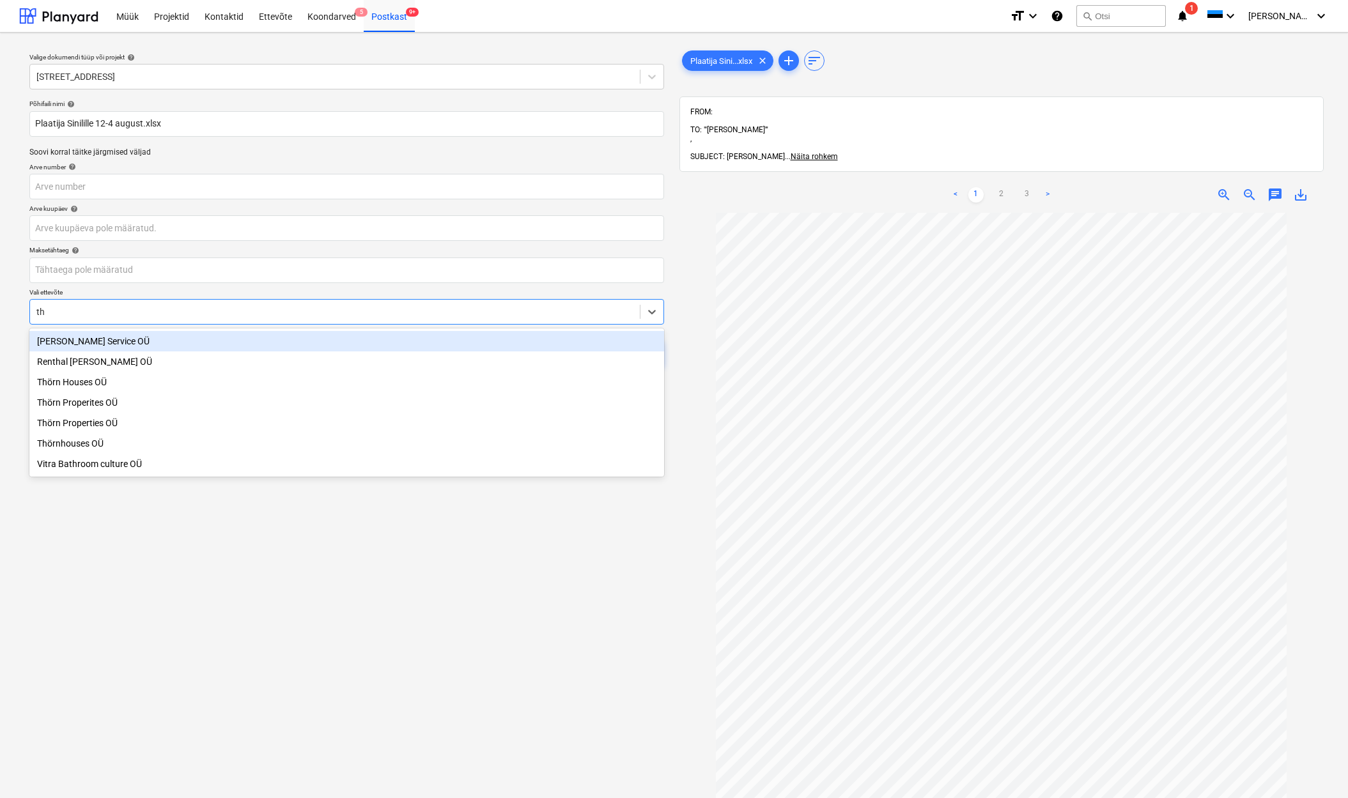
type input "thö"
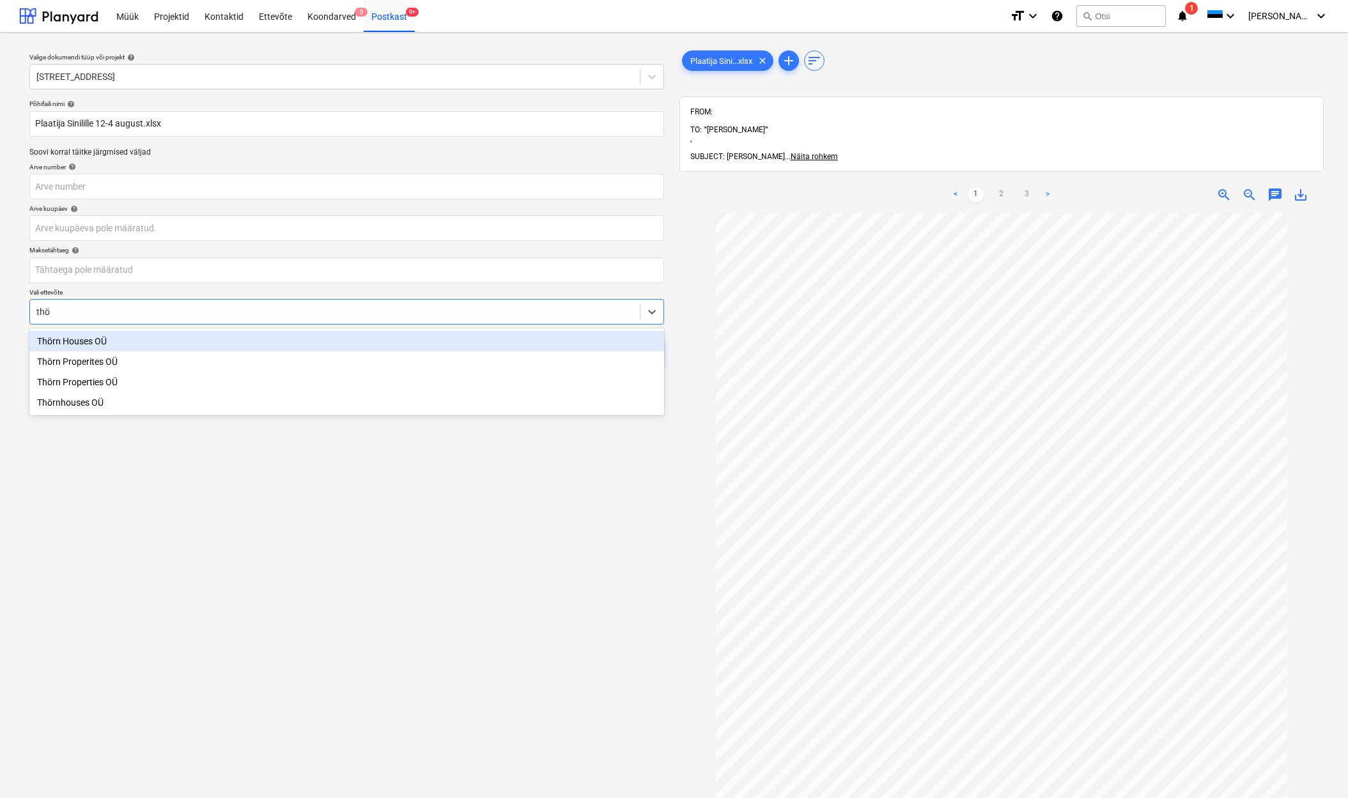
click at [93, 346] on div "Thörn Houses OÜ" at bounding box center [346, 341] width 635 height 20
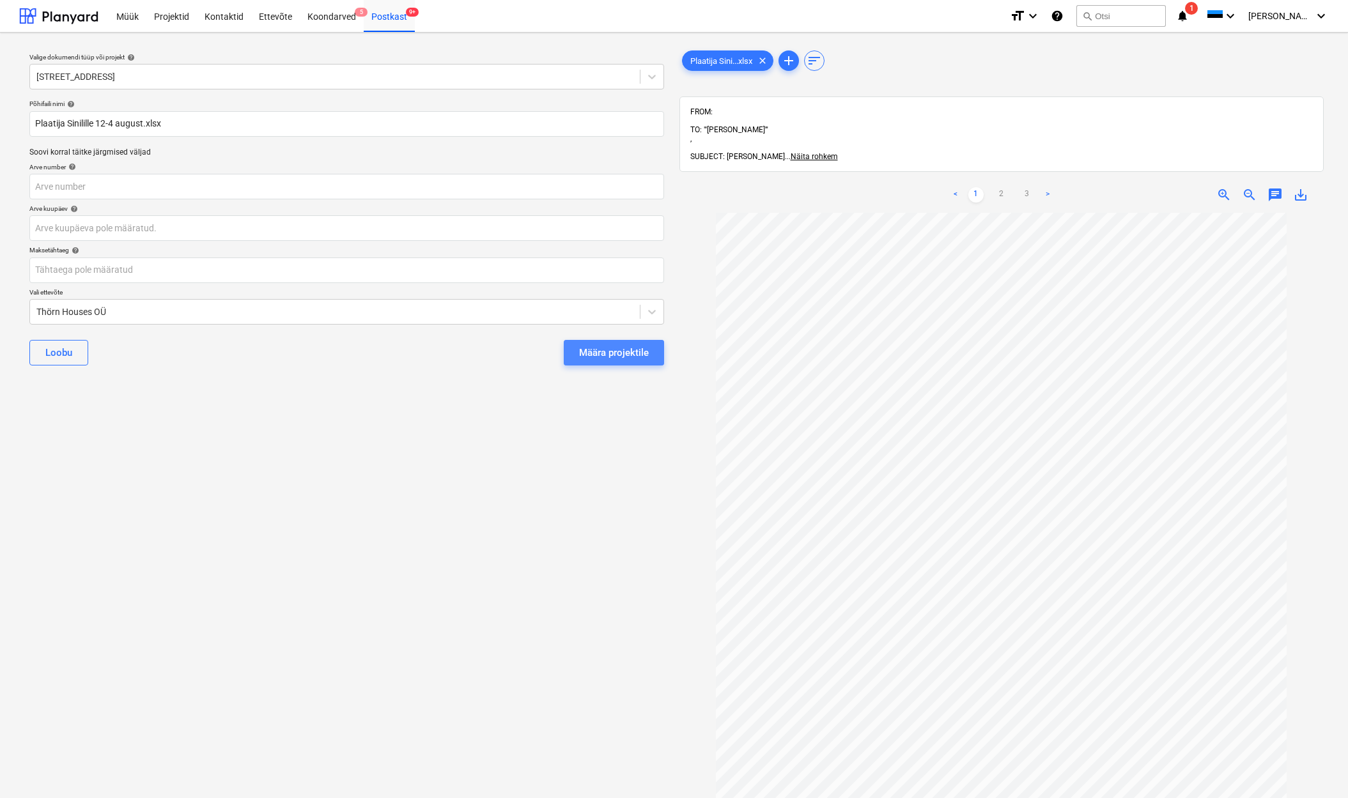
click at [618, 352] on div "Määra projektile" at bounding box center [614, 352] width 70 height 17
